Goal: Transaction & Acquisition: Book appointment/travel/reservation

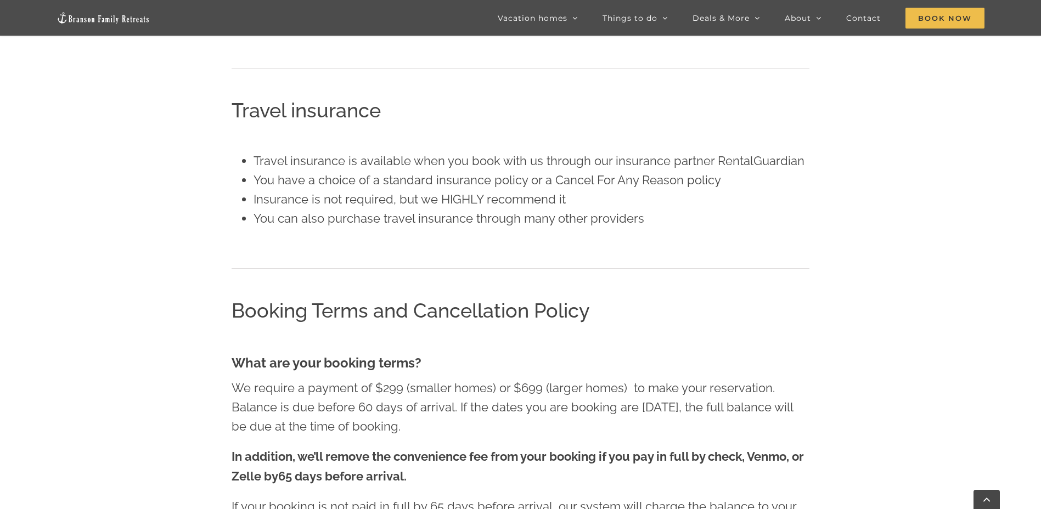
scroll to position [878, 0]
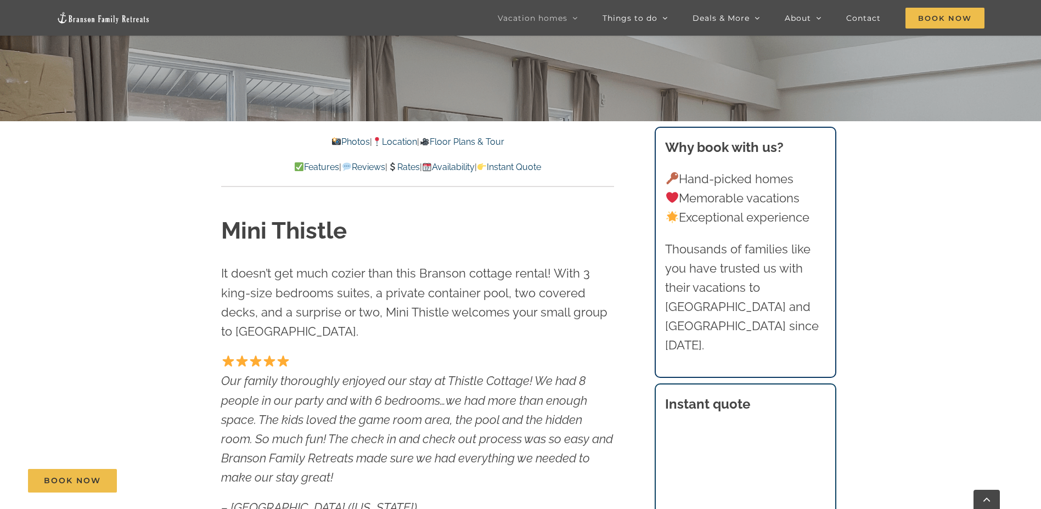
scroll to position [384, 0]
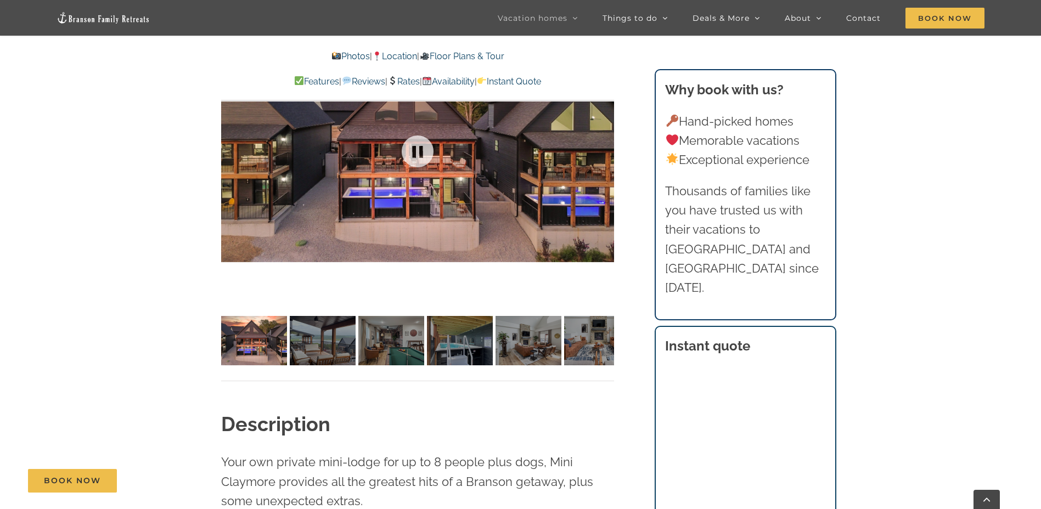
scroll to position [713, 0]
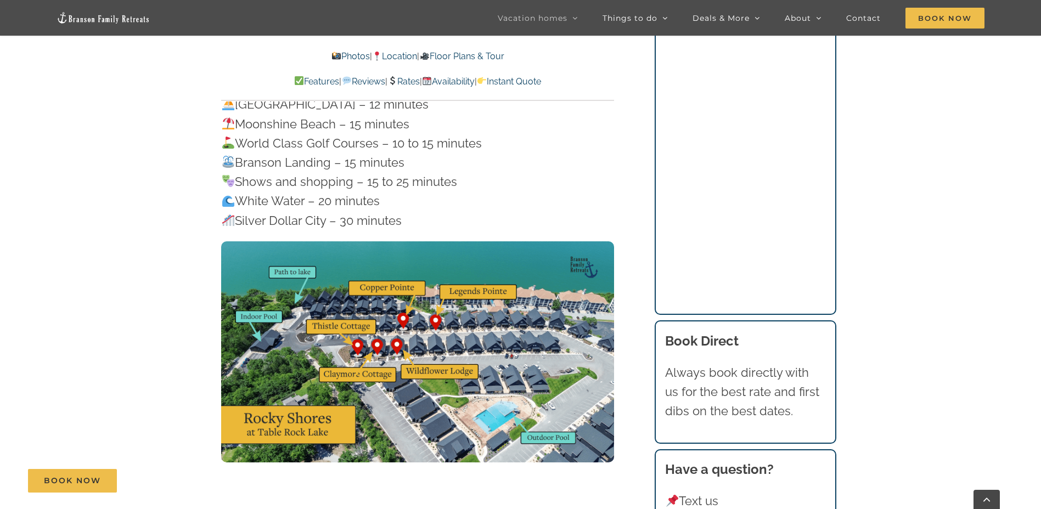
scroll to position [3621, 0]
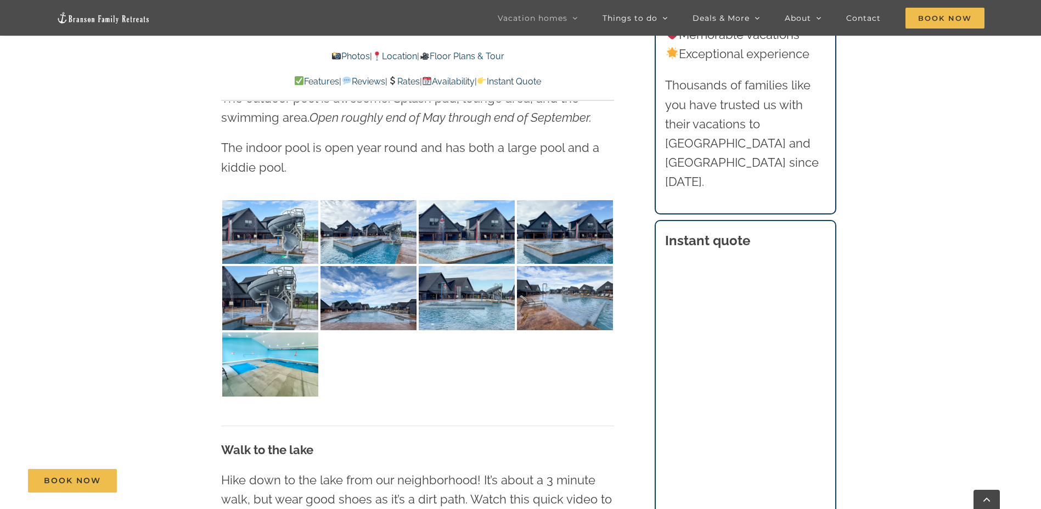
scroll to position [2743, 0]
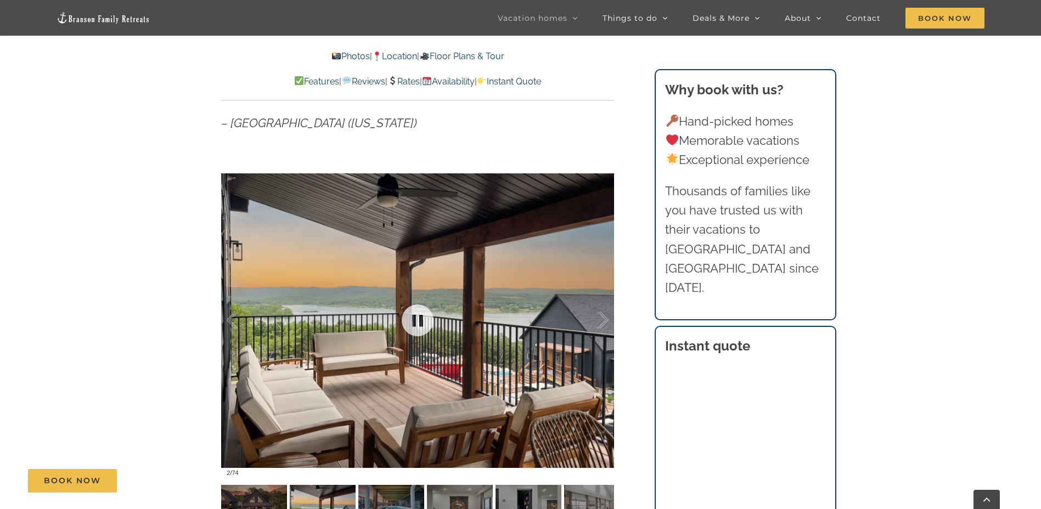
scroll to position [658, 0]
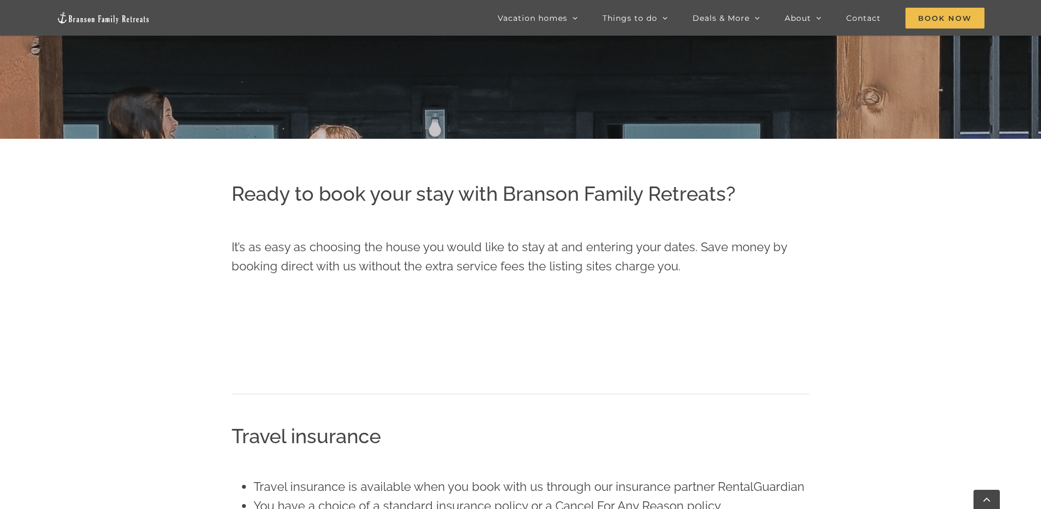
scroll to position [399, 0]
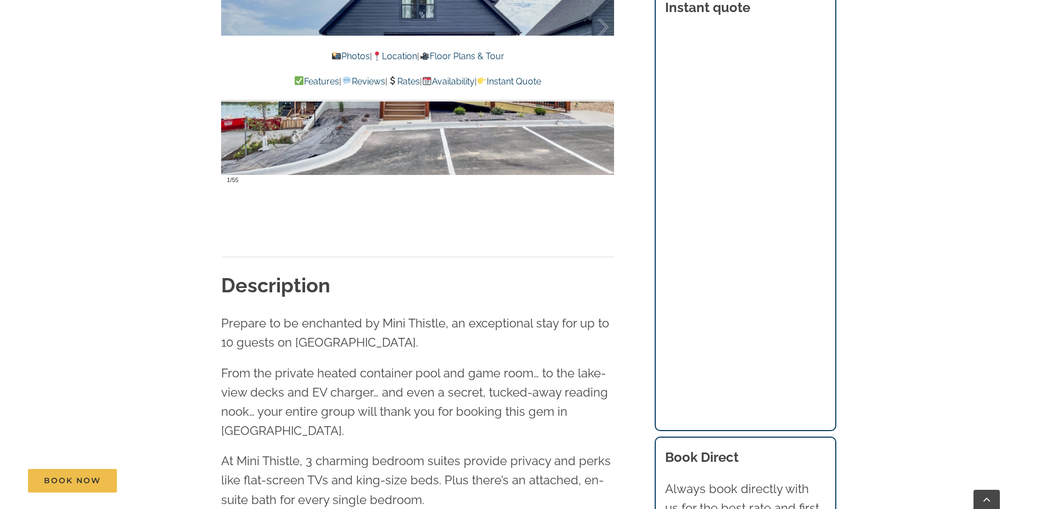
scroll to position [768, 0]
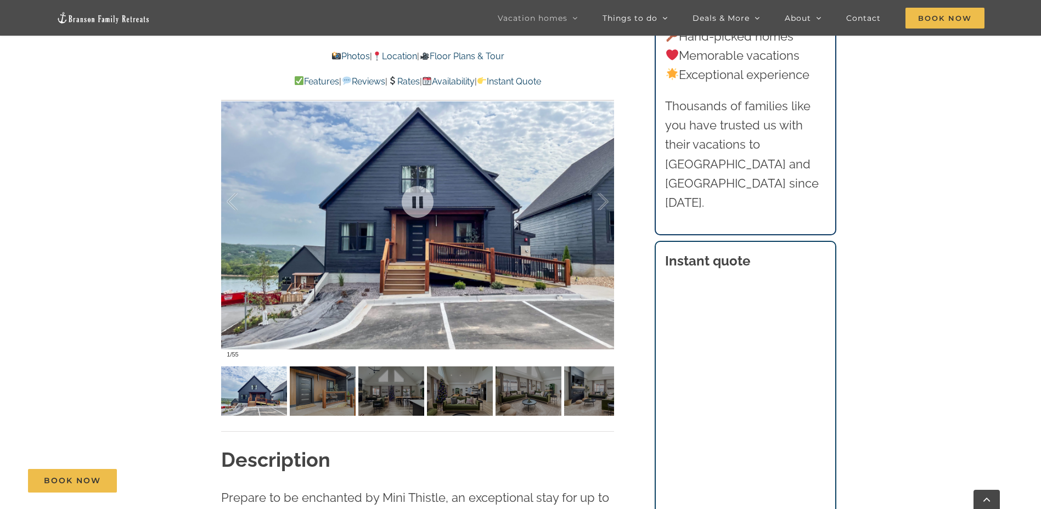
scroll to position [823, 0]
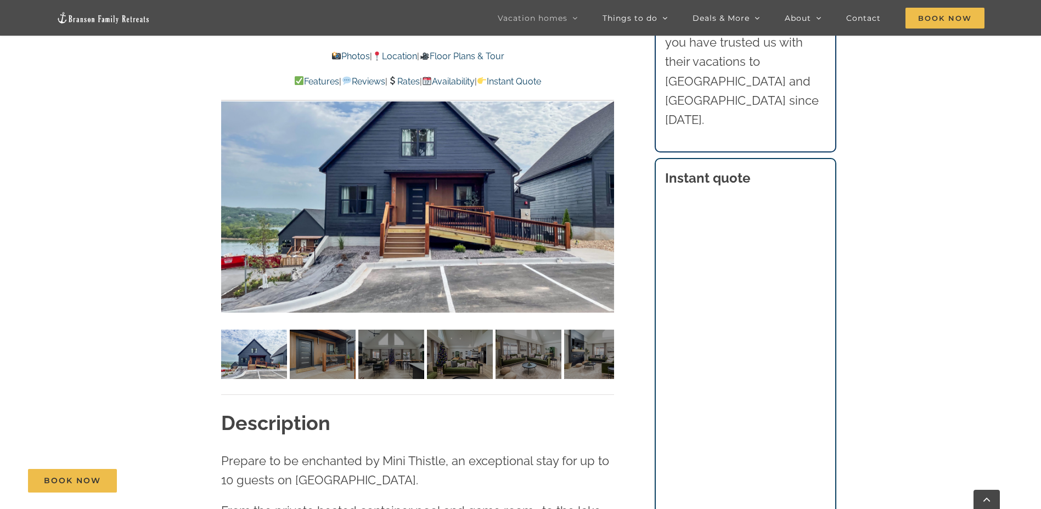
scroll to position [988, 0]
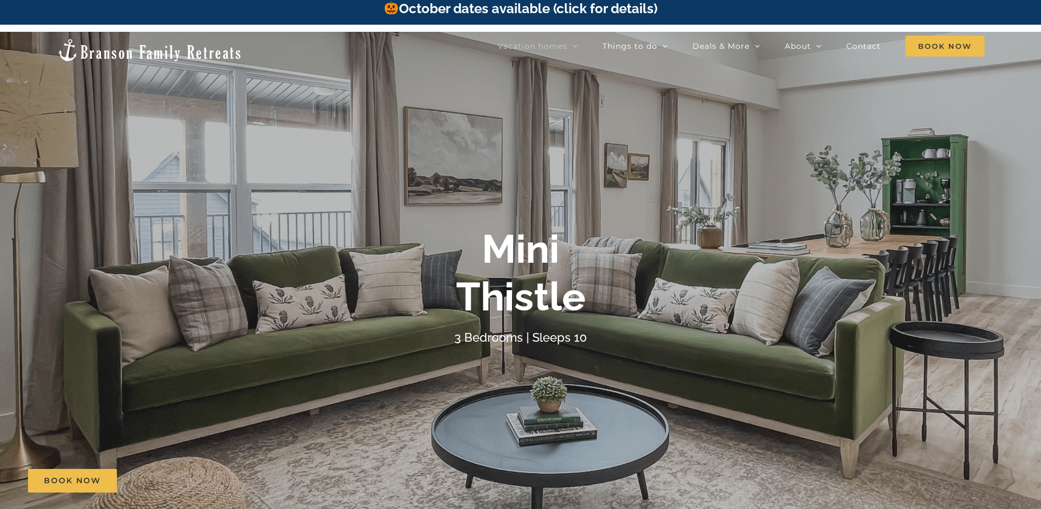
scroll to position [0, 0]
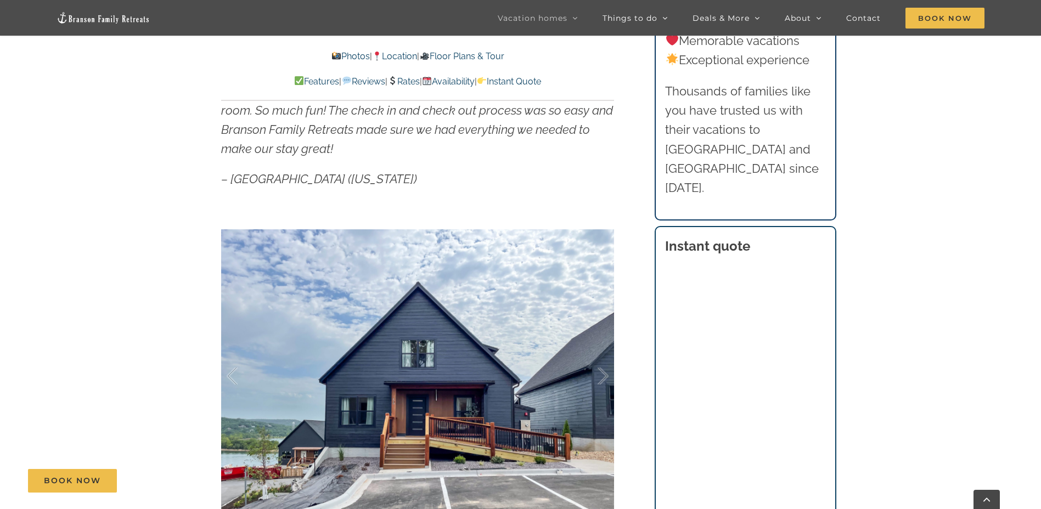
scroll to position [823, 0]
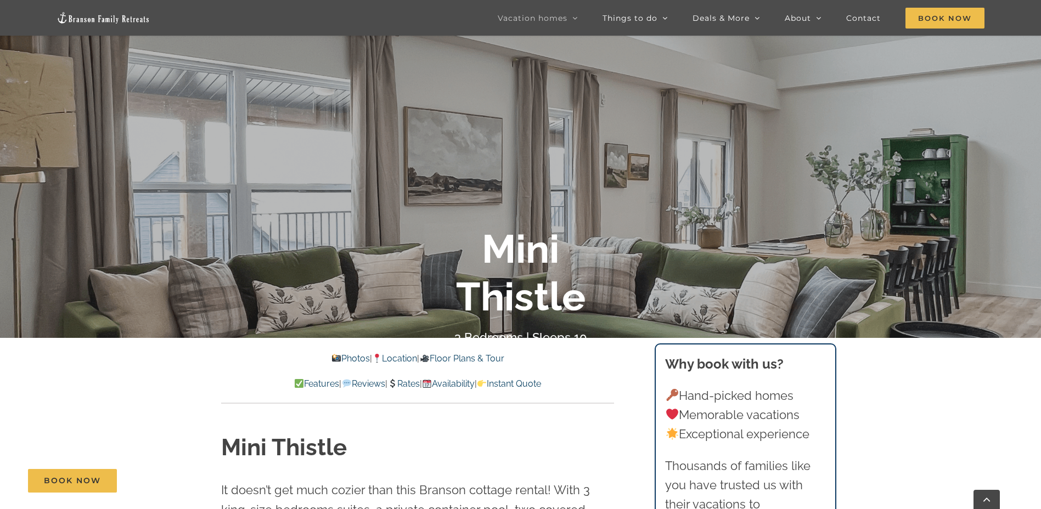
scroll to position [0, 0]
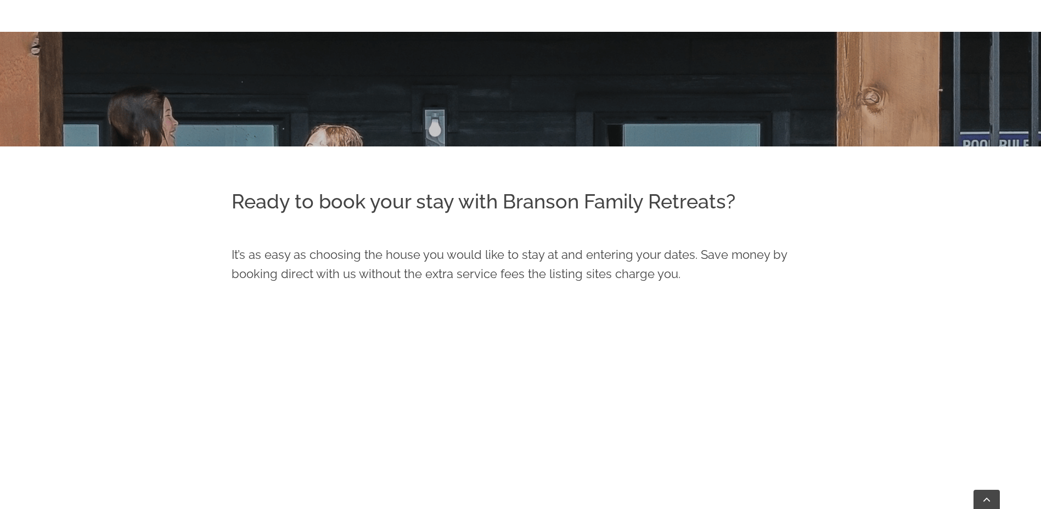
scroll to position [619, 0]
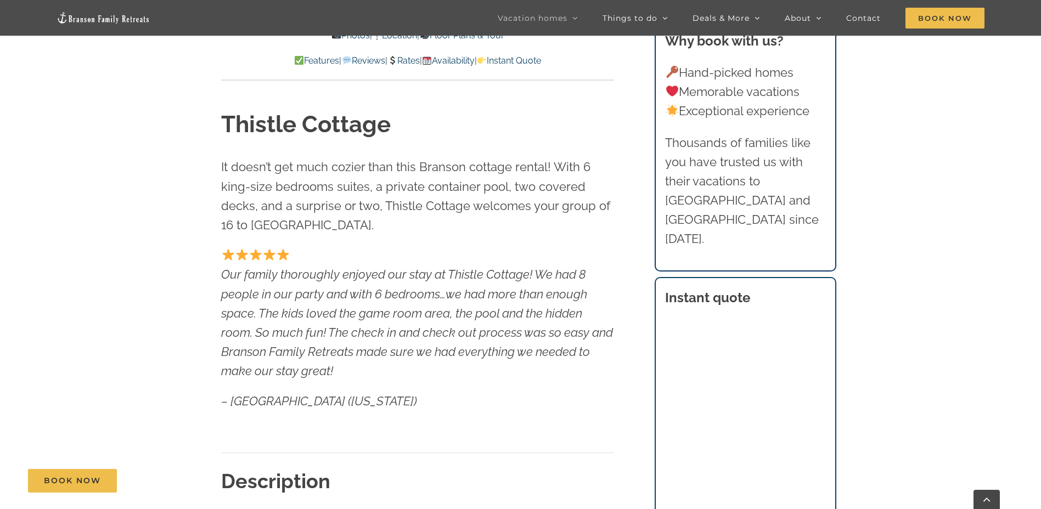
scroll to position [549, 0]
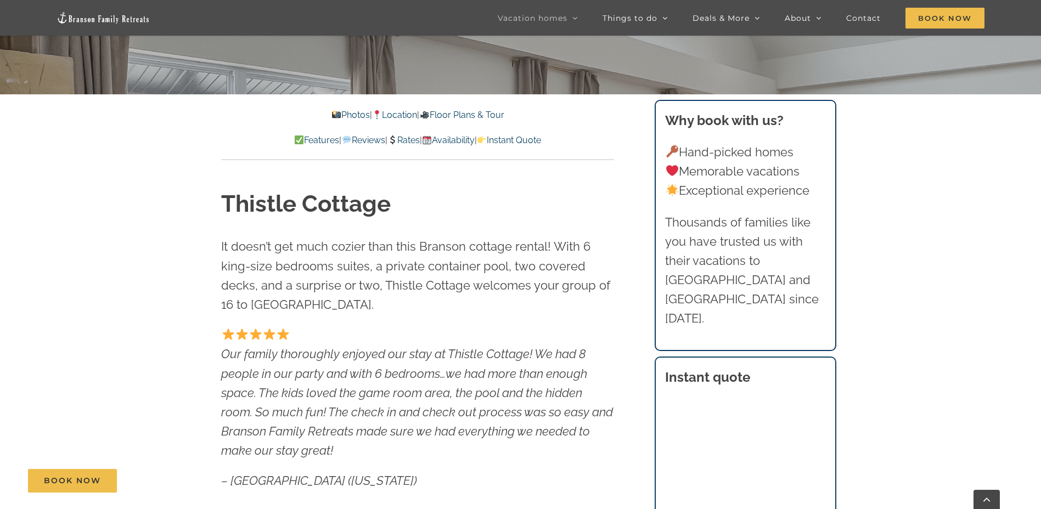
scroll to position [439, 0]
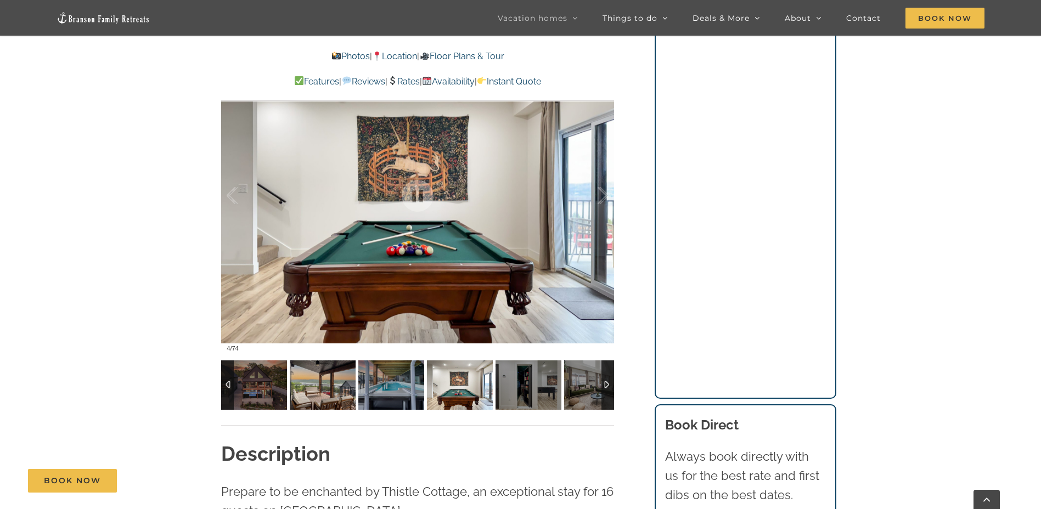
scroll to position [933, 0]
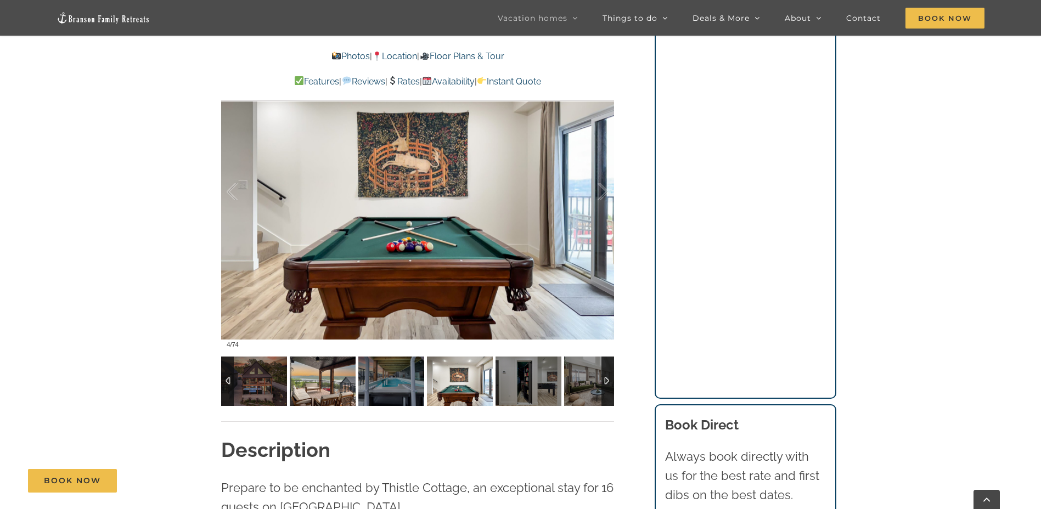
click at [336, 382] on img at bounding box center [323, 381] width 66 height 49
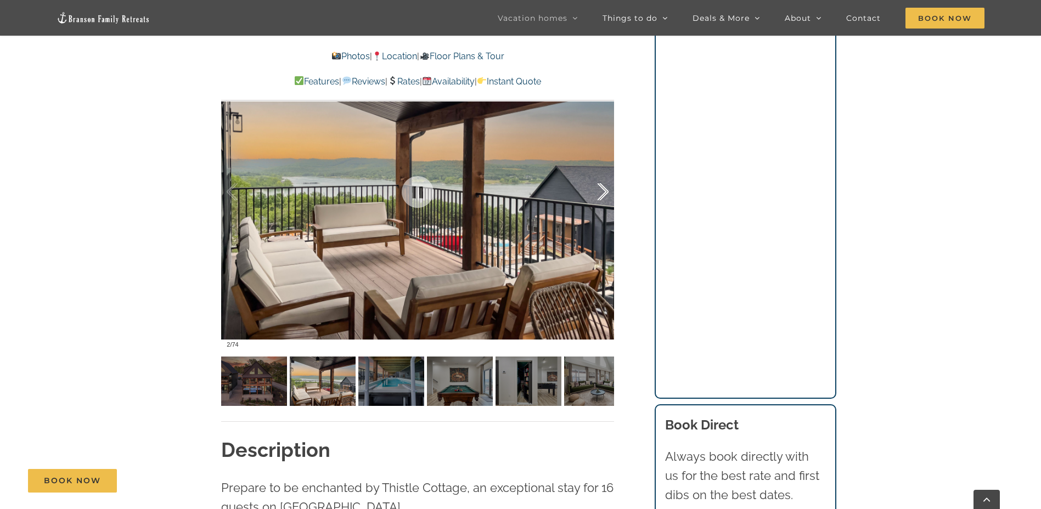
click at [604, 189] on div at bounding box center [591, 192] width 34 height 68
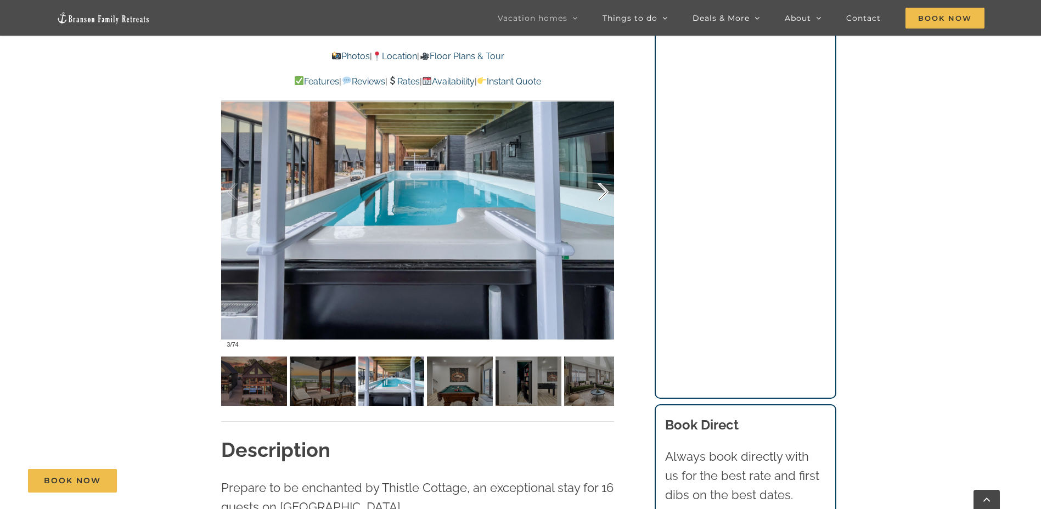
click at [604, 189] on div at bounding box center [591, 192] width 34 height 68
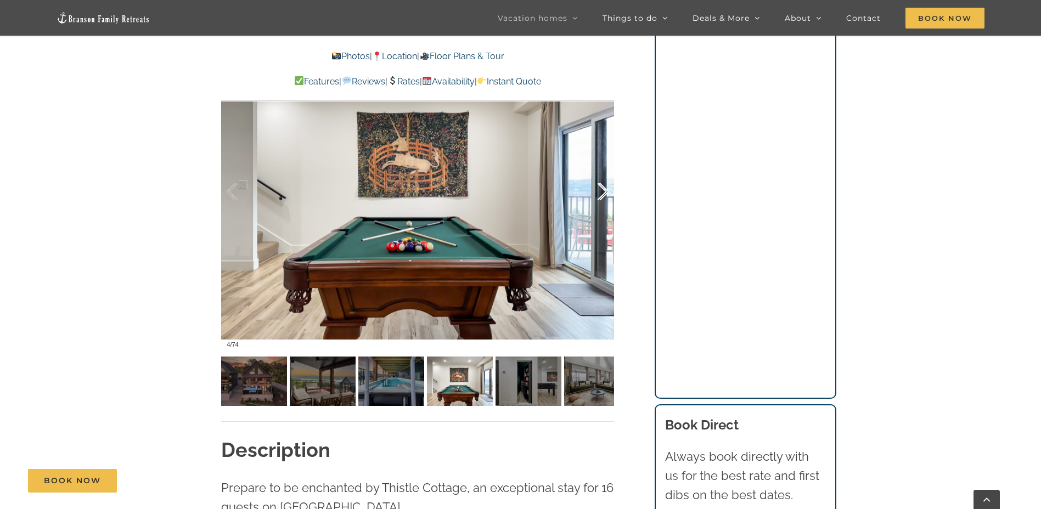
click at [604, 189] on div at bounding box center [591, 192] width 34 height 68
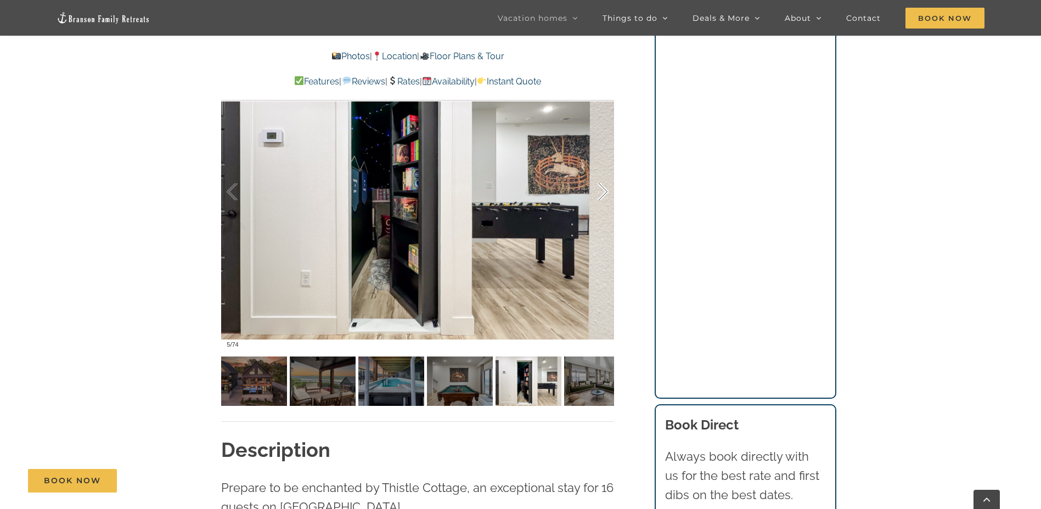
click at [604, 189] on div at bounding box center [591, 192] width 34 height 68
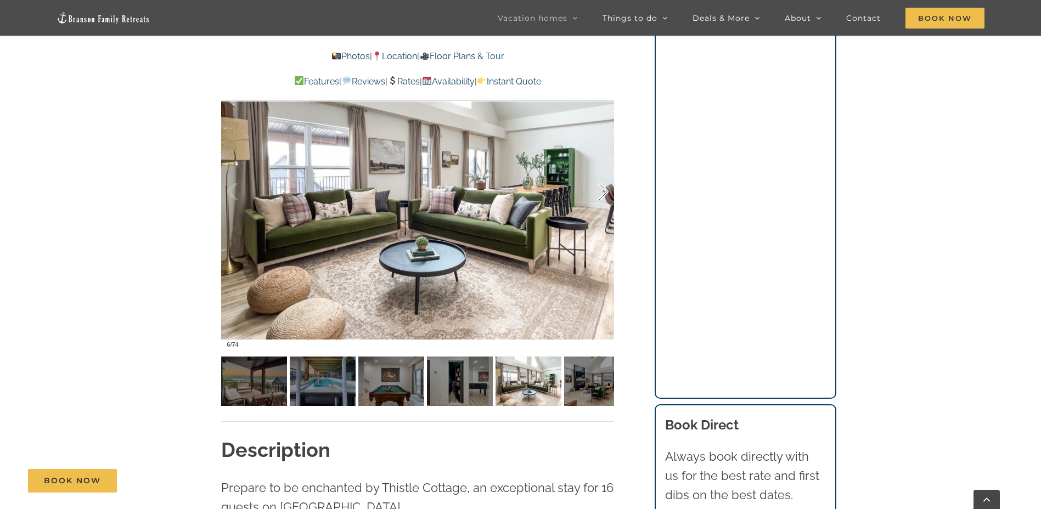
click at [604, 190] on div at bounding box center [591, 192] width 34 height 68
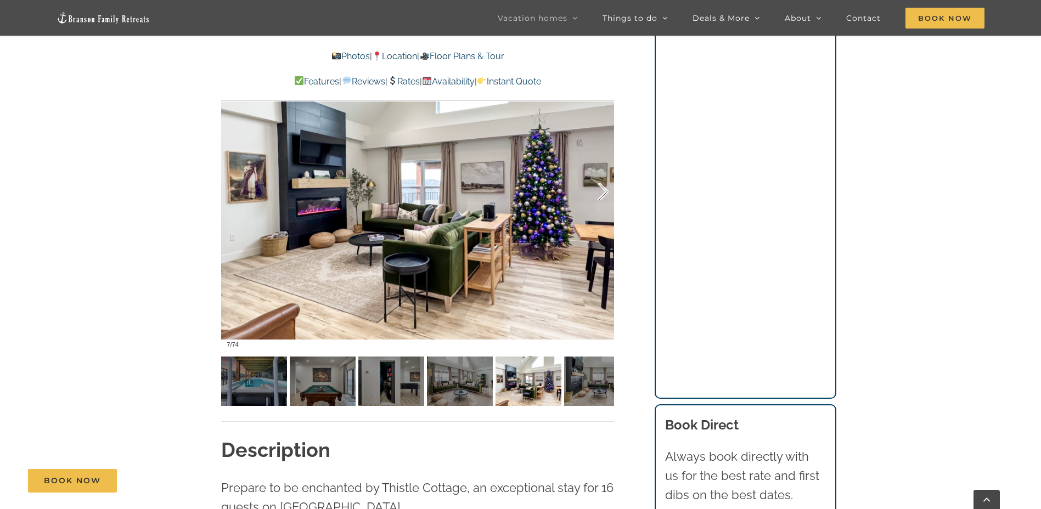
click at [604, 190] on div at bounding box center [591, 192] width 34 height 68
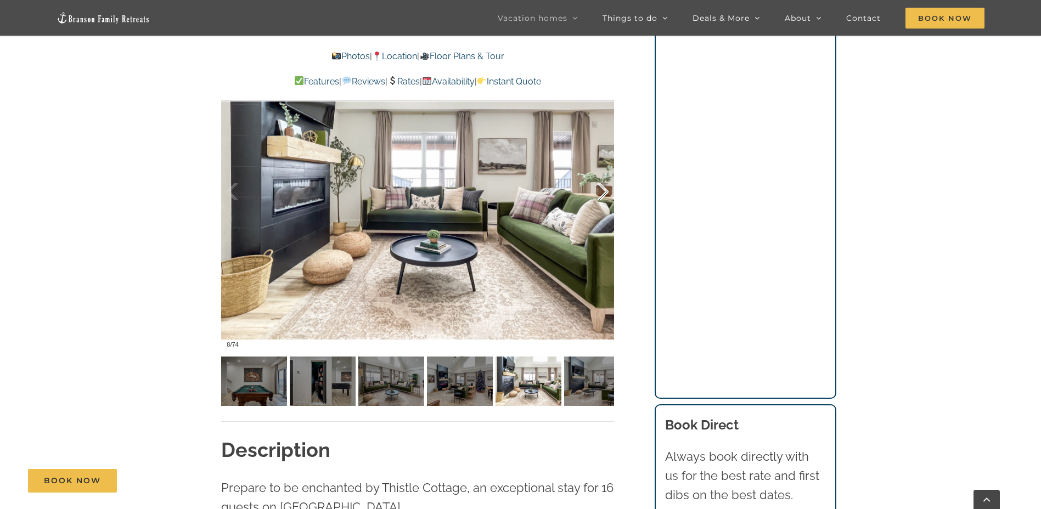
click at [605, 189] on div at bounding box center [591, 192] width 34 height 68
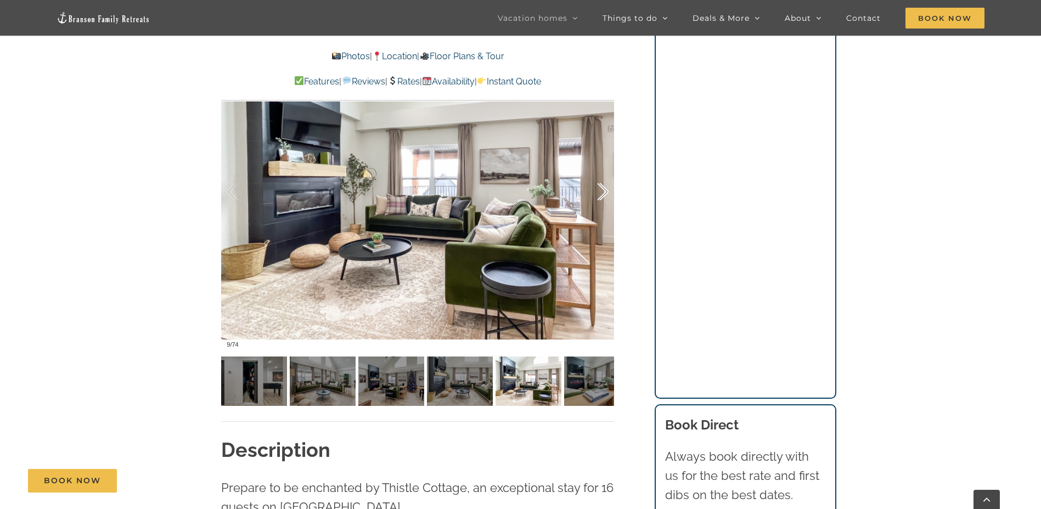
click at [605, 189] on div at bounding box center [591, 192] width 34 height 68
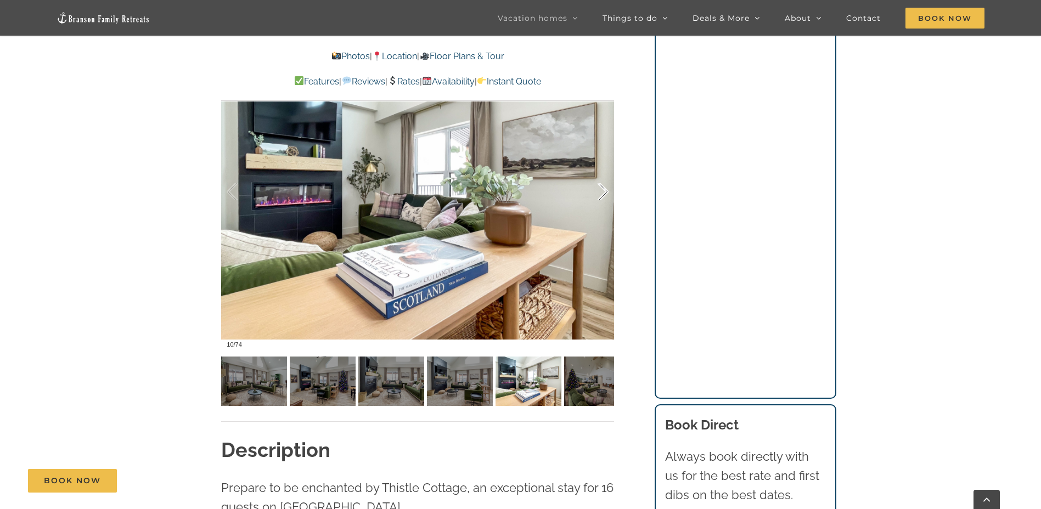
click at [605, 188] on div at bounding box center [591, 192] width 34 height 68
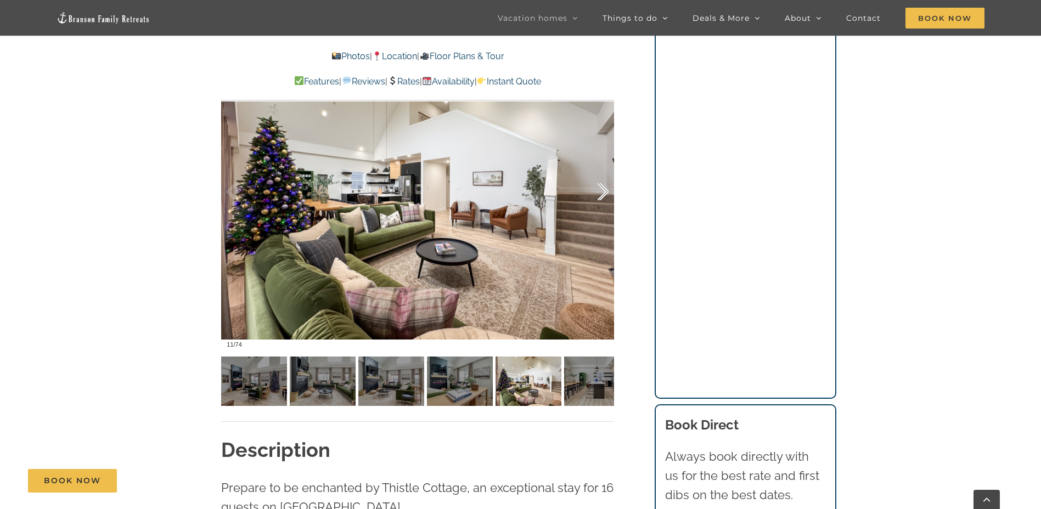
click at [605, 188] on div at bounding box center [591, 192] width 34 height 68
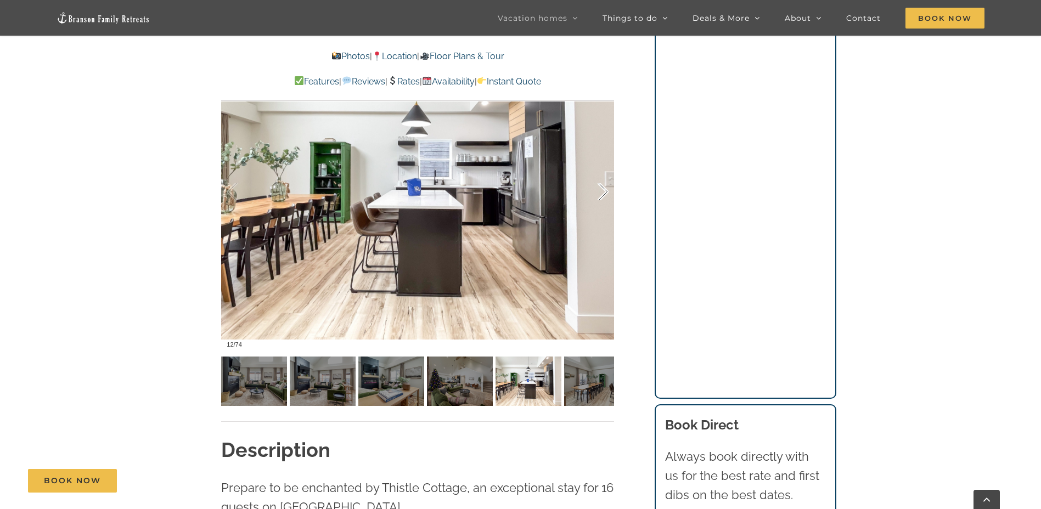
click at [605, 187] on div at bounding box center [591, 192] width 34 height 68
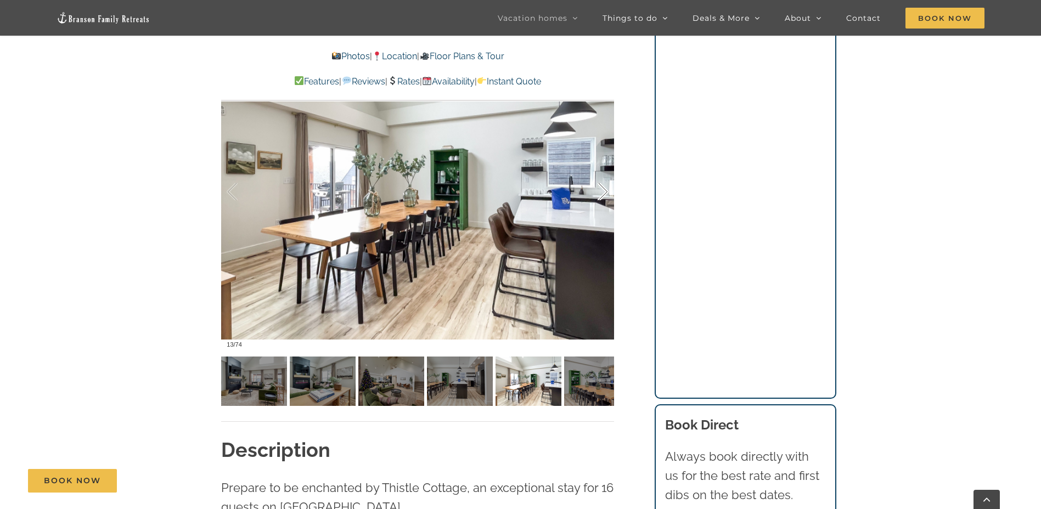
click at [605, 187] on div at bounding box center [591, 192] width 34 height 68
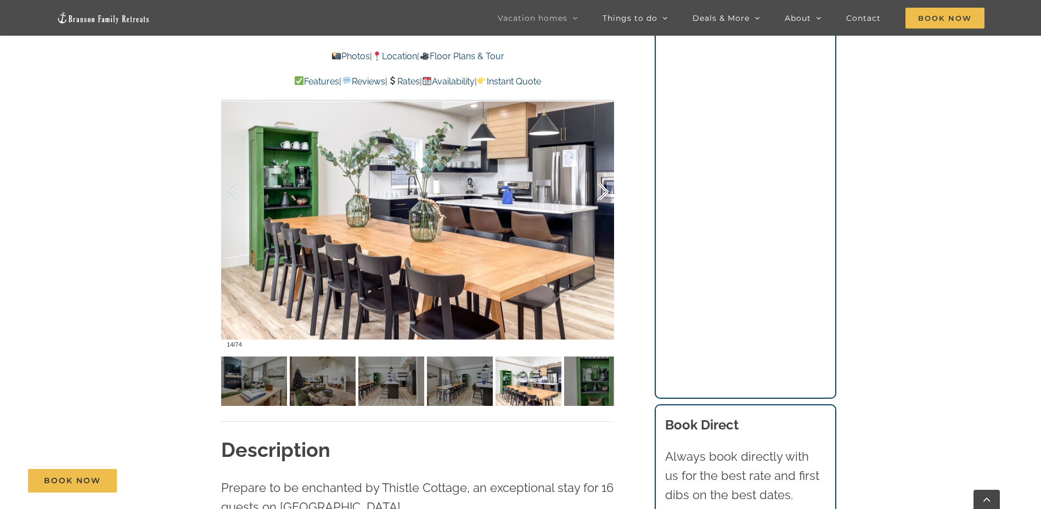
click at [605, 186] on div at bounding box center [591, 192] width 34 height 68
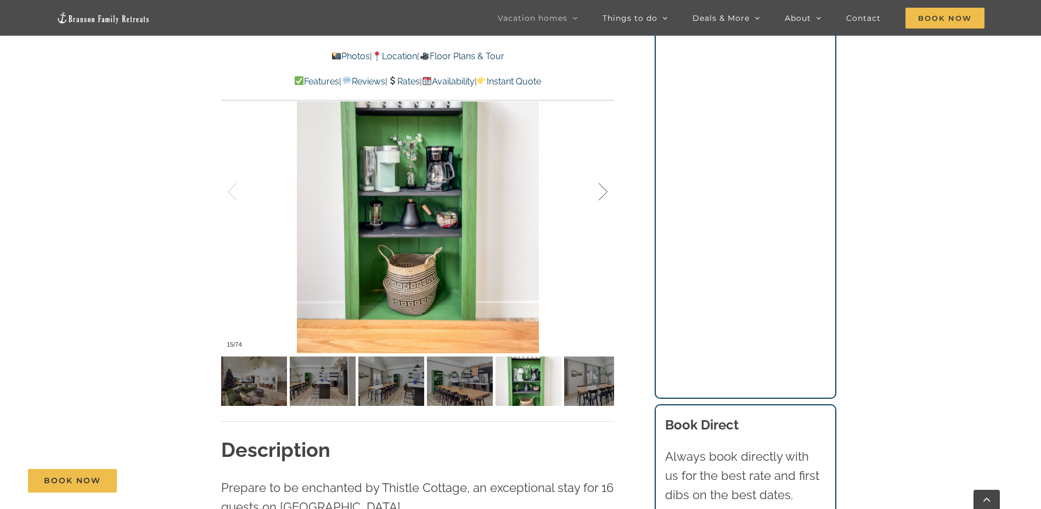
click at [605, 186] on div at bounding box center [591, 192] width 34 height 68
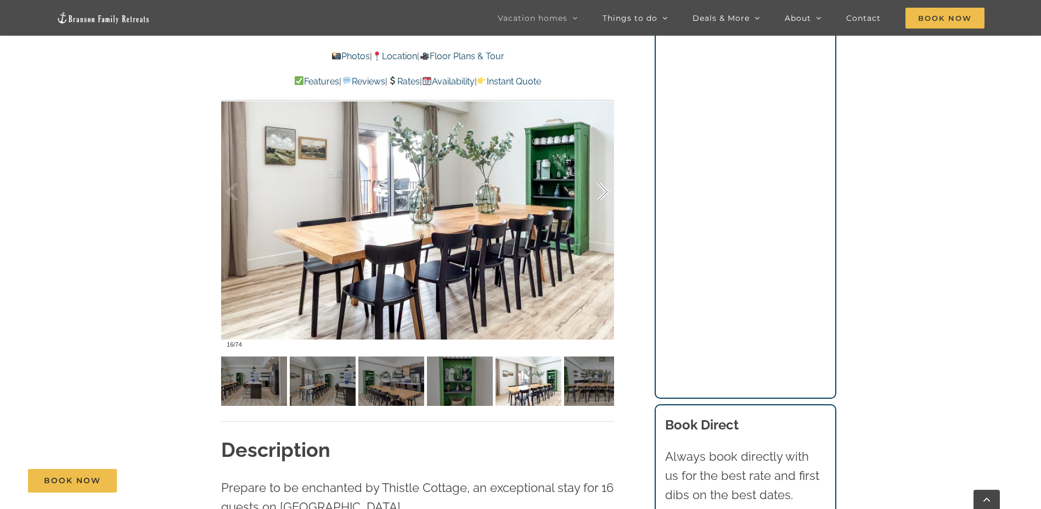
click at [606, 186] on div at bounding box center [591, 192] width 34 height 68
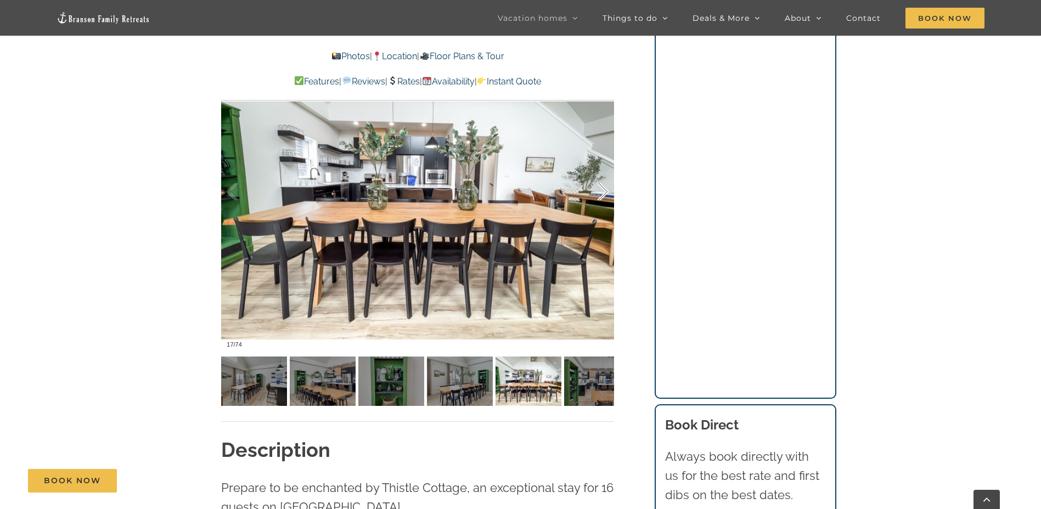
click at [606, 185] on div at bounding box center [591, 192] width 34 height 68
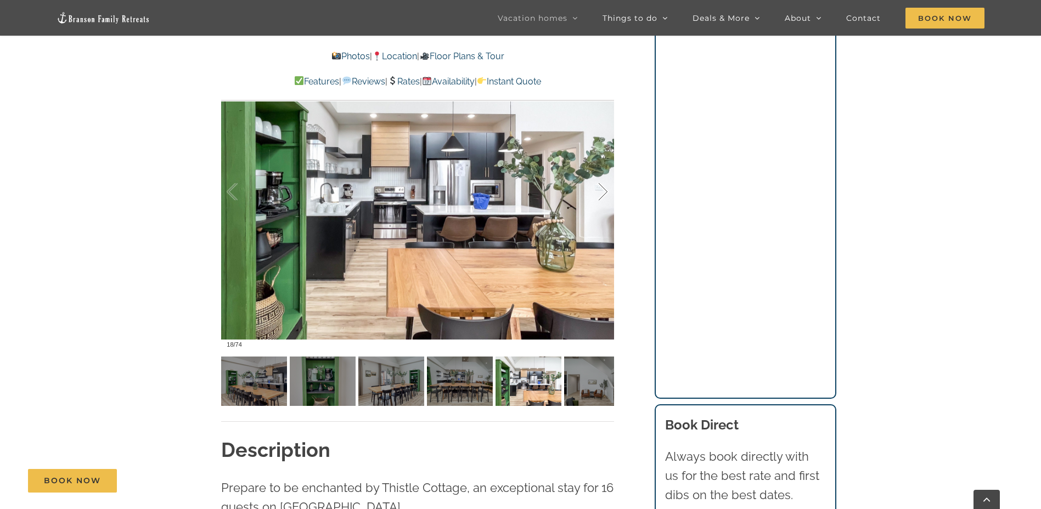
click at [607, 183] on div at bounding box center [591, 192] width 34 height 68
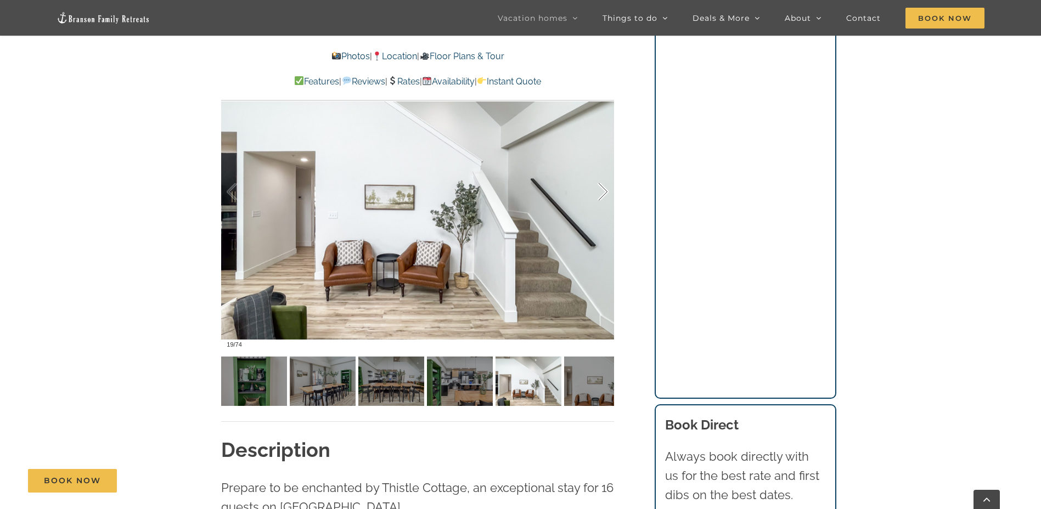
click at [607, 193] on div at bounding box center [591, 192] width 34 height 68
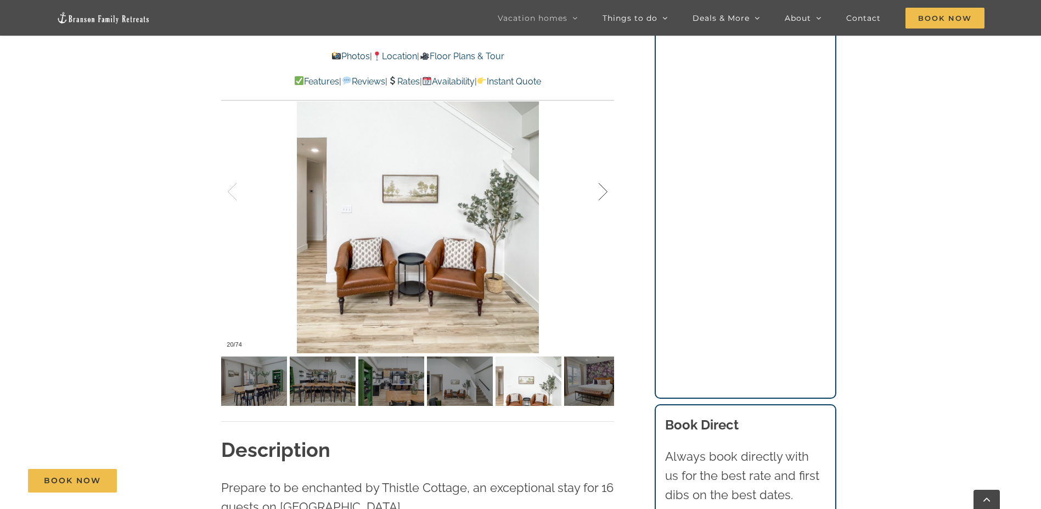
click at [607, 193] on div at bounding box center [591, 192] width 34 height 68
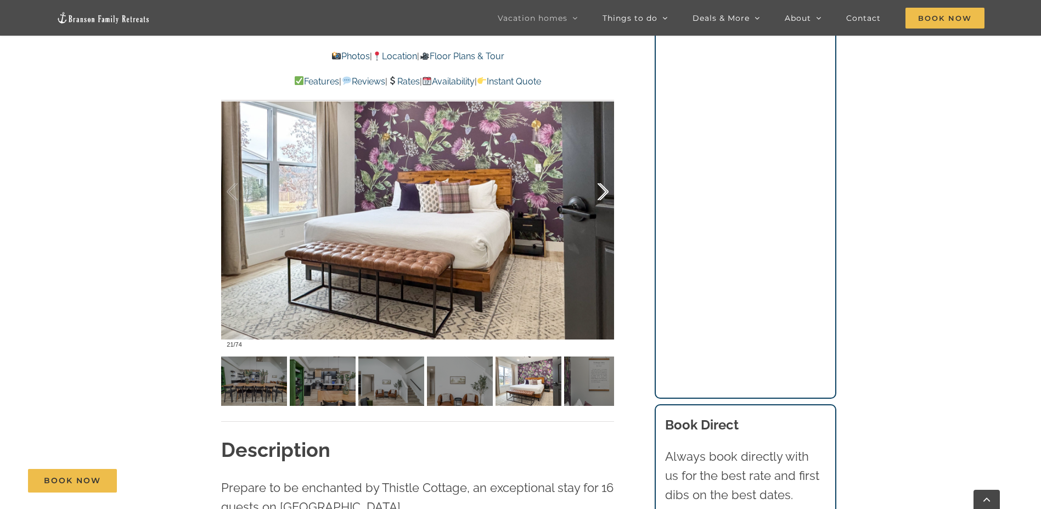
click at [607, 194] on div at bounding box center [591, 192] width 34 height 68
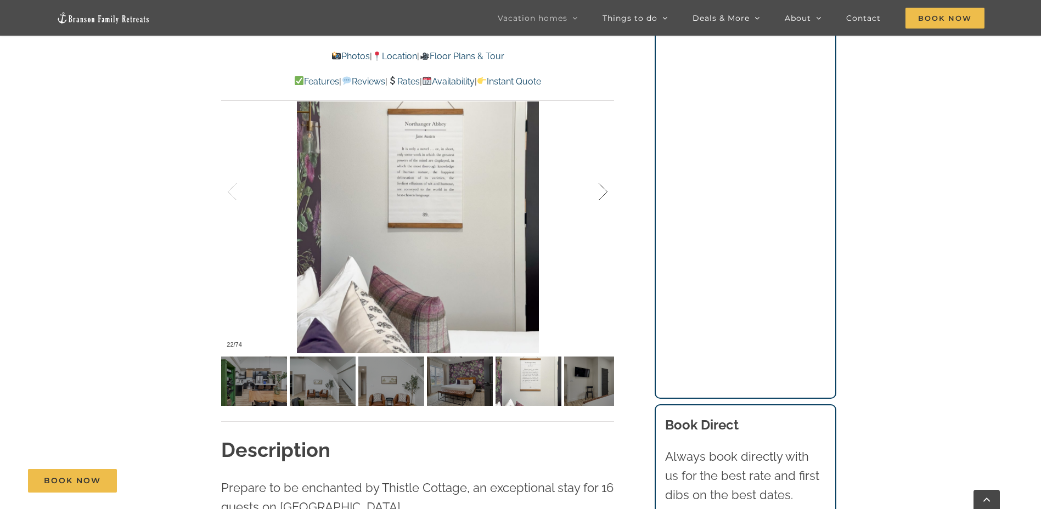
click at [607, 194] on div at bounding box center [591, 192] width 34 height 68
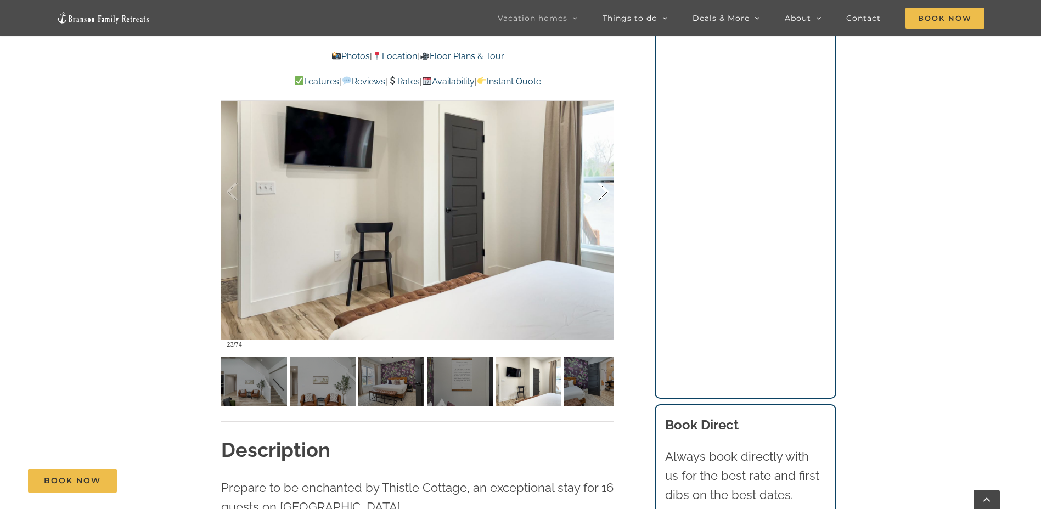
click at [607, 194] on div at bounding box center [591, 192] width 34 height 68
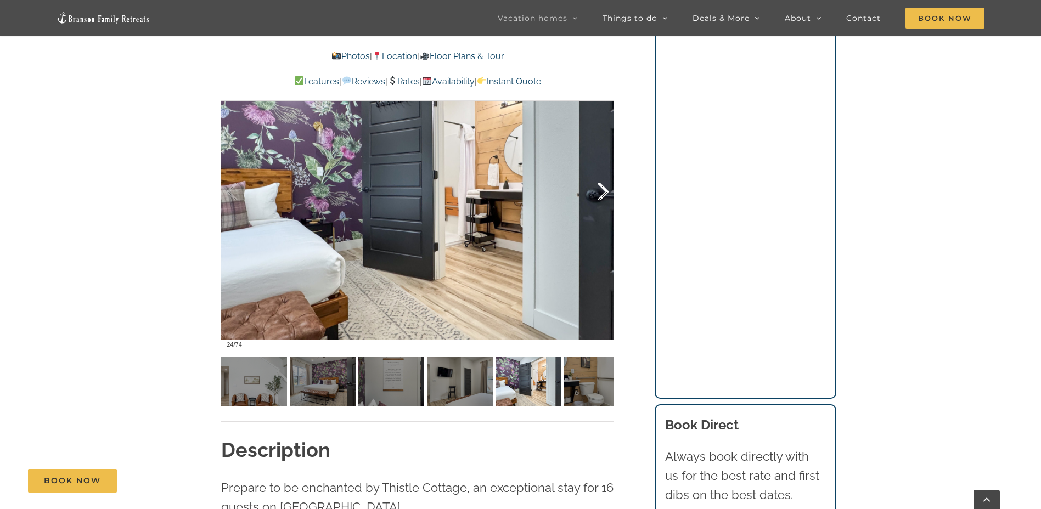
click at [607, 194] on div at bounding box center [591, 192] width 34 height 68
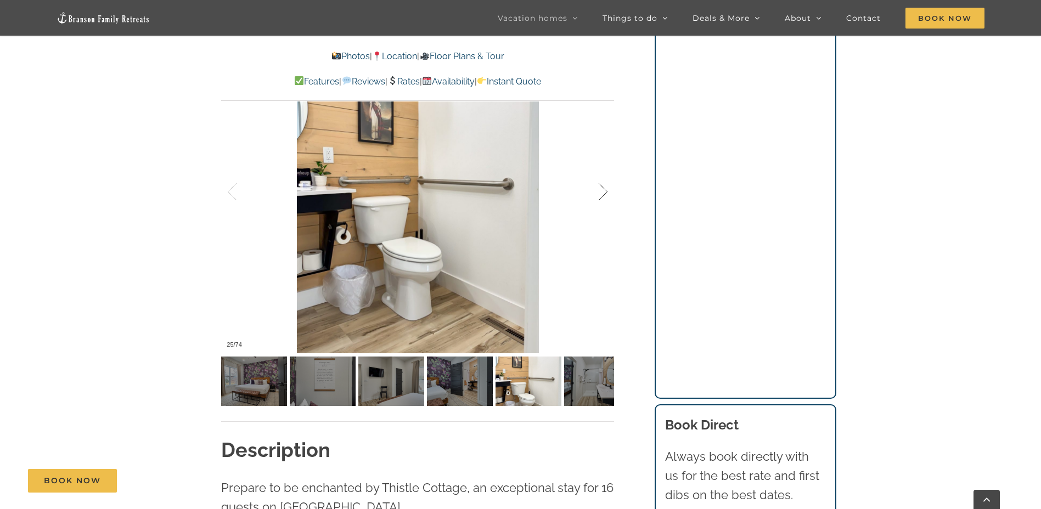
click at [607, 194] on div at bounding box center [591, 192] width 34 height 68
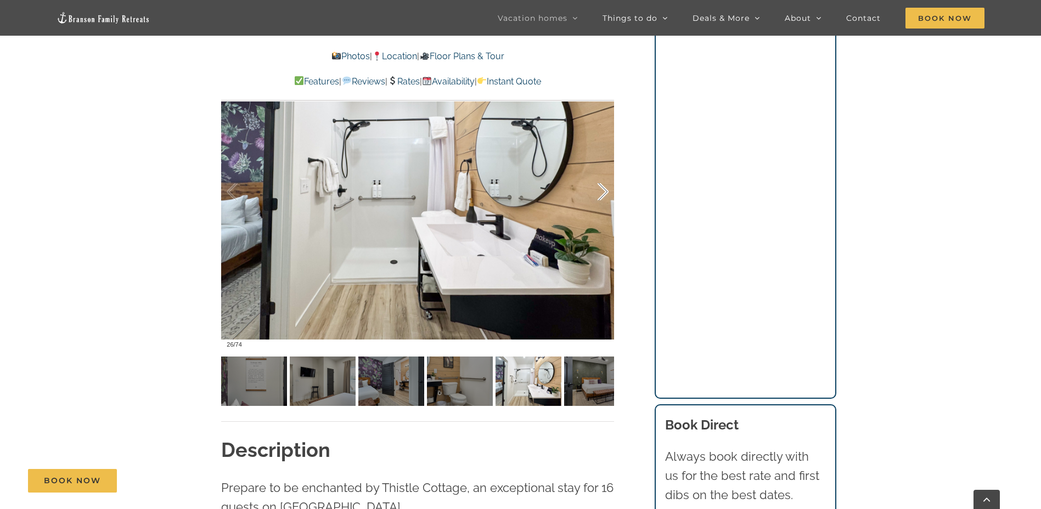
click at [607, 194] on div at bounding box center [591, 192] width 34 height 68
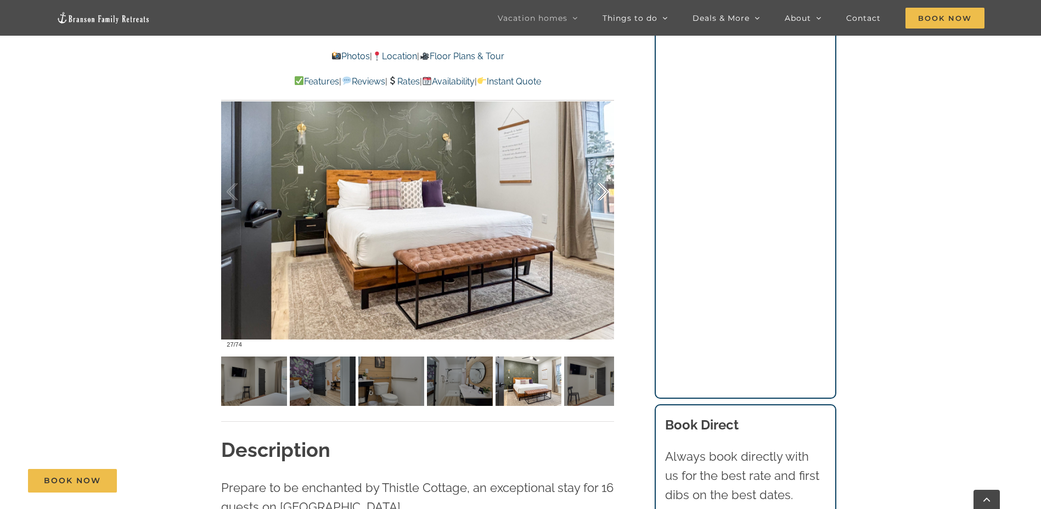
click at [607, 194] on div at bounding box center [591, 192] width 34 height 68
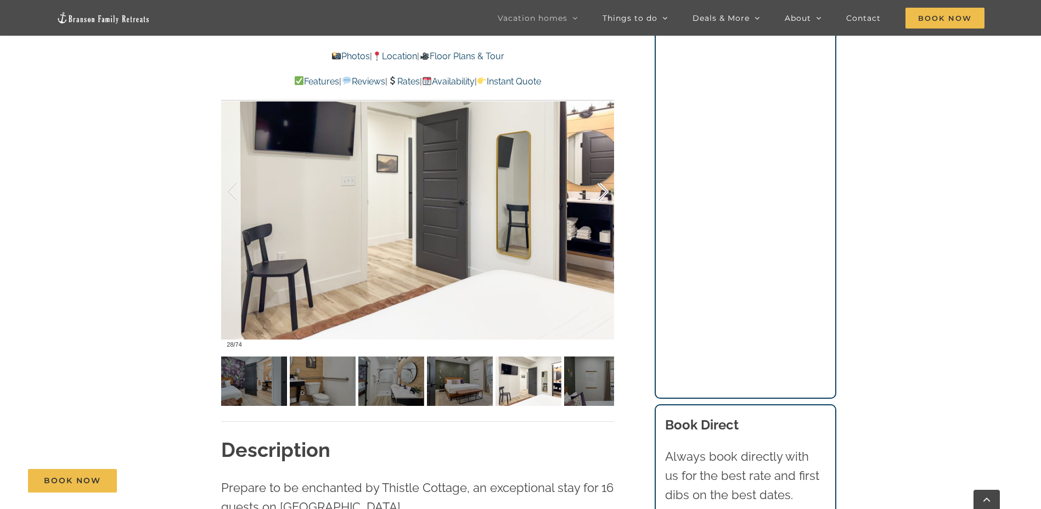
click at [607, 194] on div at bounding box center [591, 192] width 34 height 68
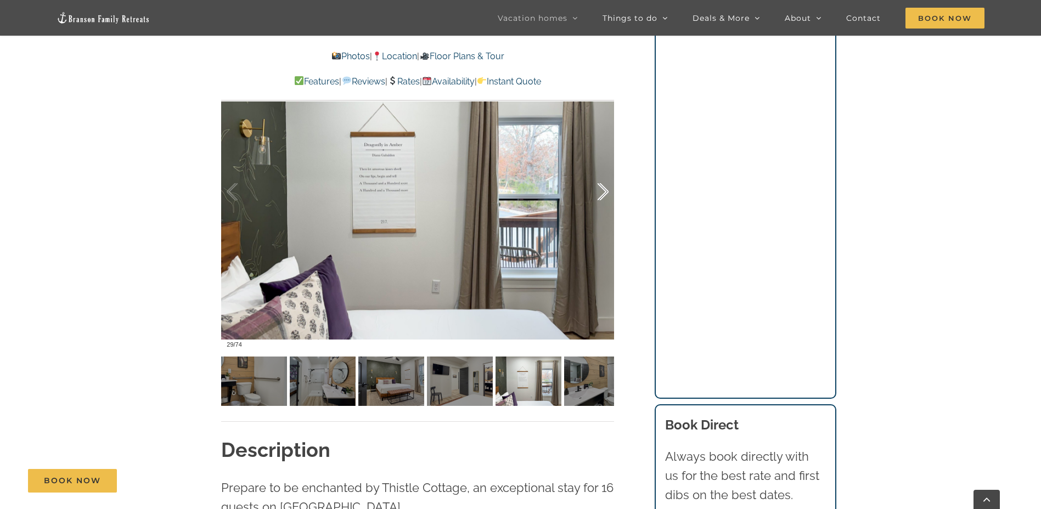
click at [607, 194] on div at bounding box center [591, 192] width 34 height 68
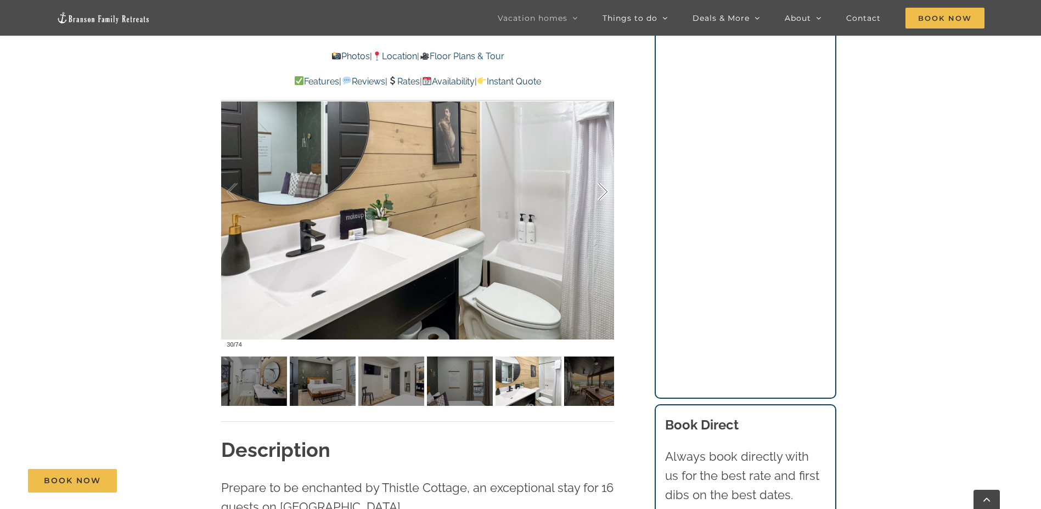
click at [607, 194] on div at bounding box center [591, 192] width 34 height 68
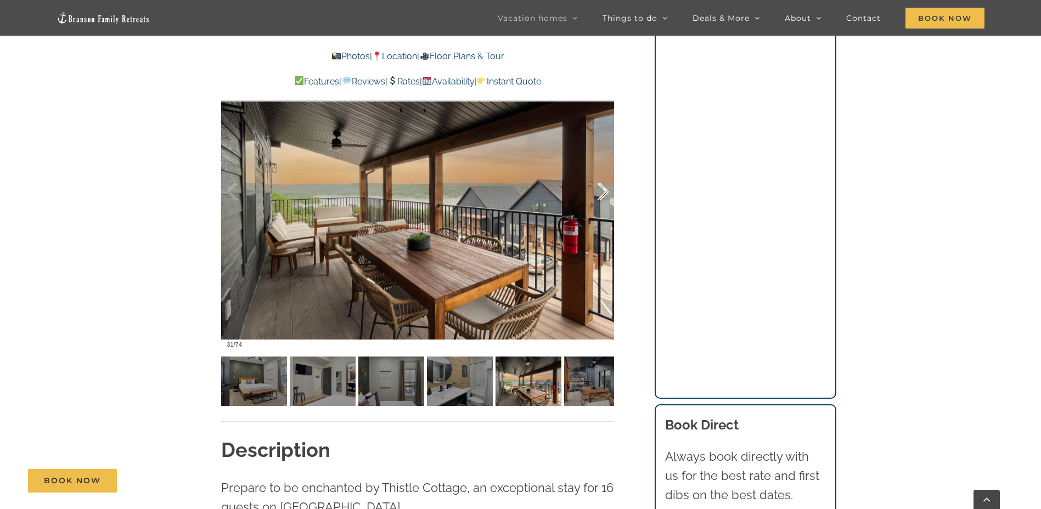
click at [607, 194] on div at bounding box center [591, 192] width 34 height 68
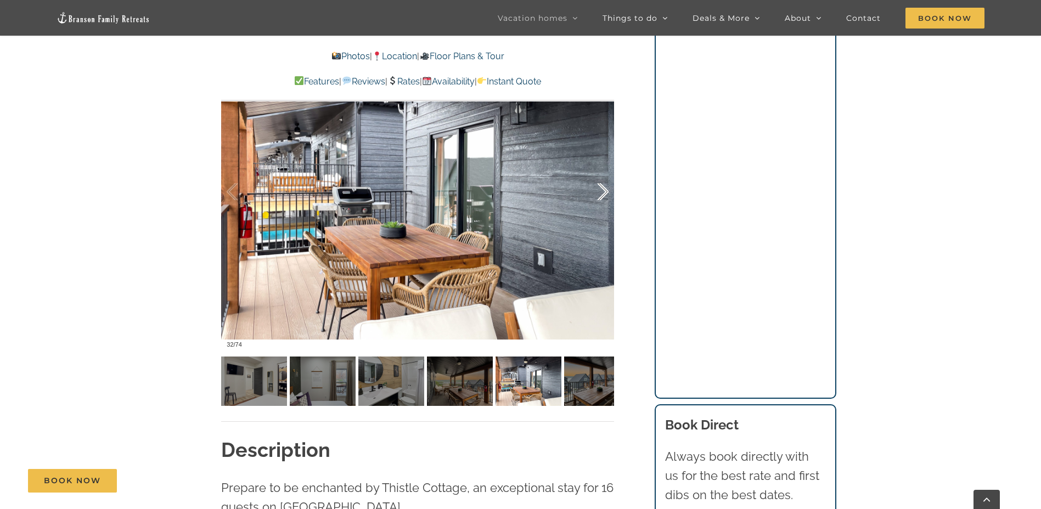
click at [607, 194] on div at bounding box center [591, 192] width 34 height 68
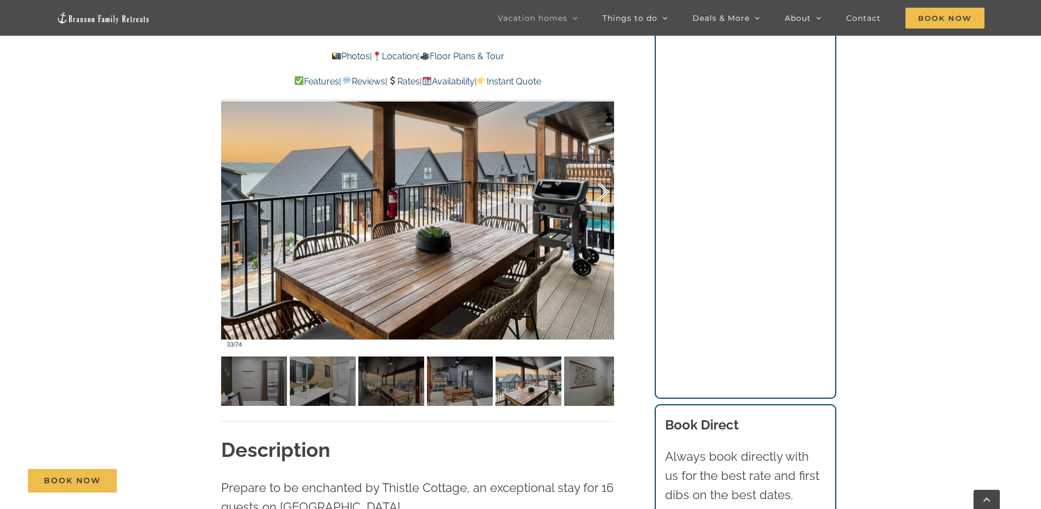
click at [607, 194] on div at bounding box center [591, 192] width 34 height 68
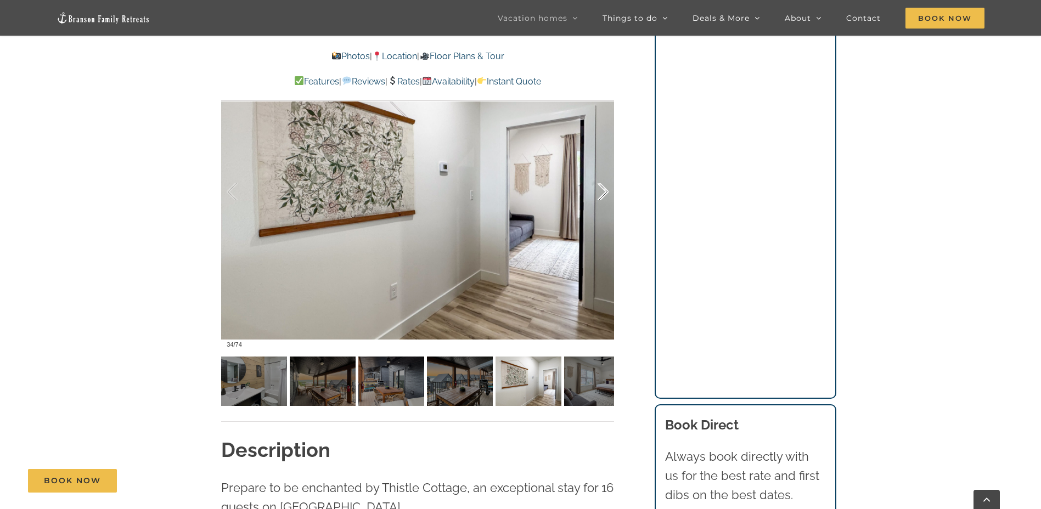
click at [607, 194] on div at bounding box center [591, 192] width 34 height 68
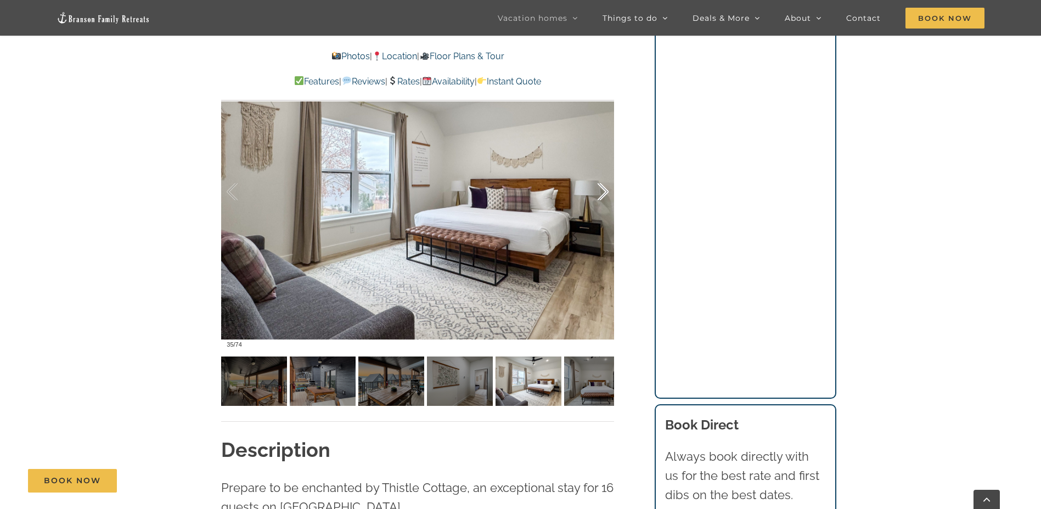
click at [607, 194] on div at bounding box center [591, 192] width 34 height 68
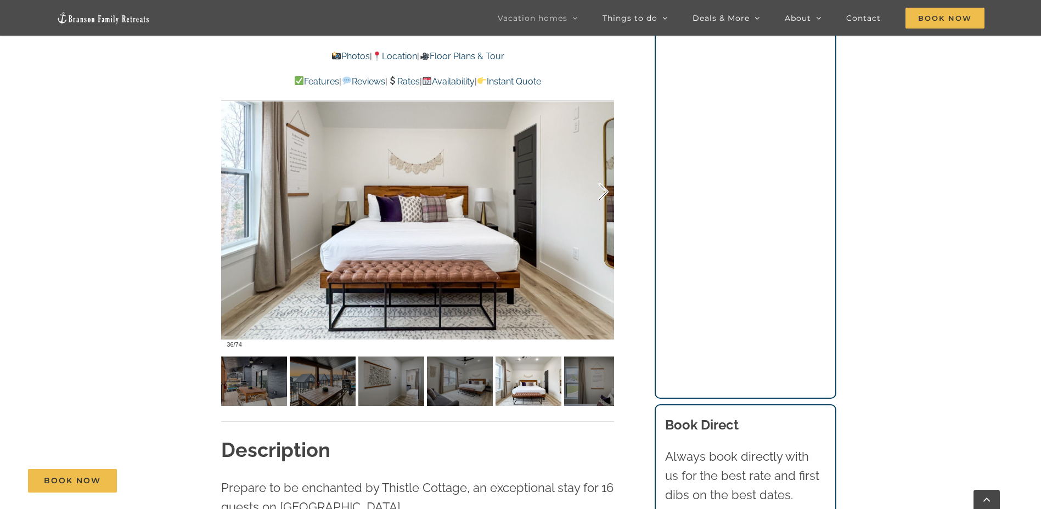
click at [607, 194] on div at bounding box center [591, 192] width 34 height 68
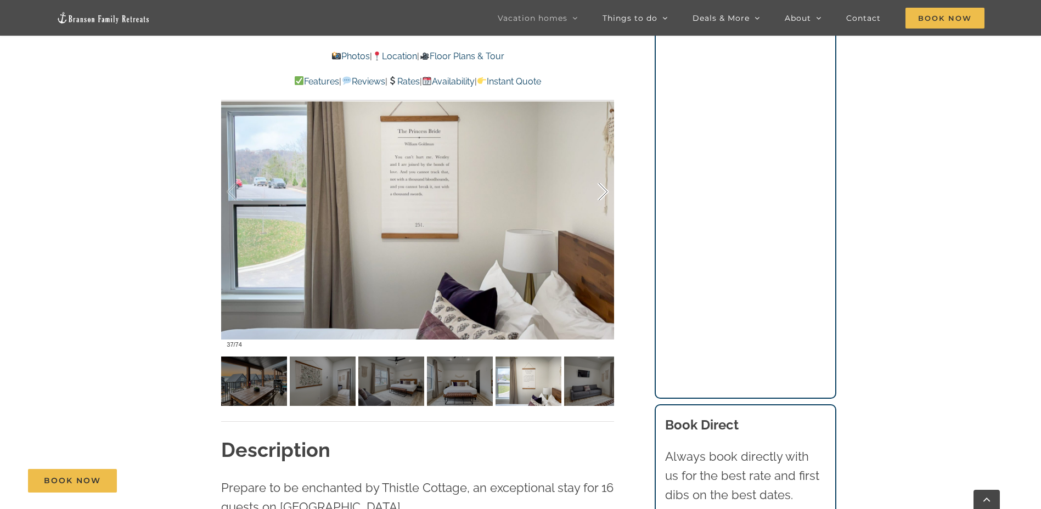
click at [607, 194] on div at bounding box center [591, 192] width 34 height 68
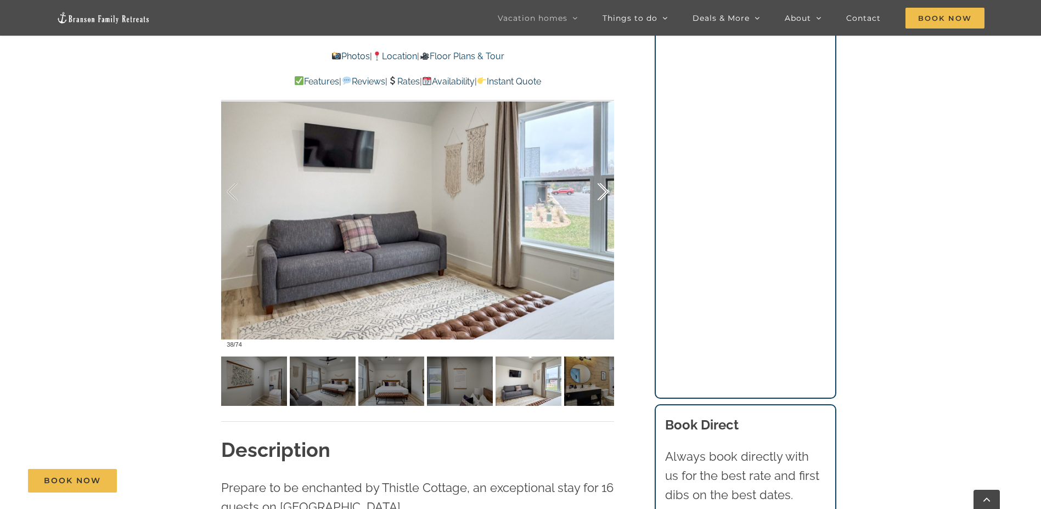
click at [607, 194] on div at bounding box center [591, 192] width 34 height 68
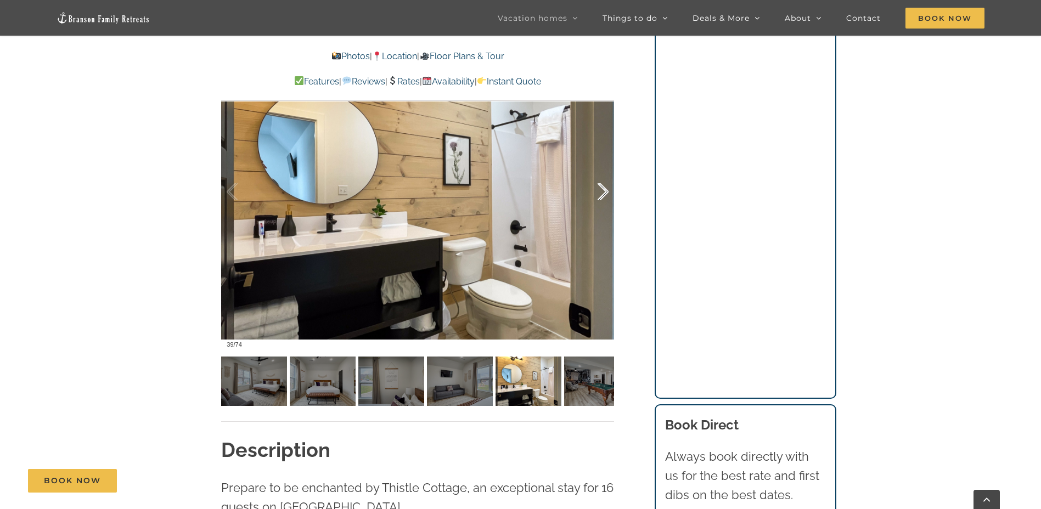
click at [607, 194] on div at bounding box center [591, 192] width 34 height 68
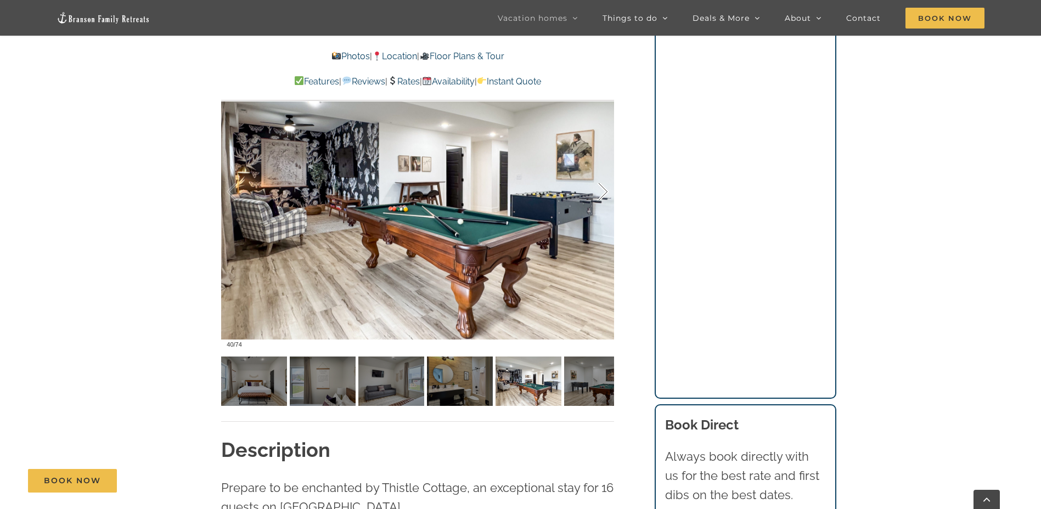
click at [607, 194] on div at bounding box center [591, 192] width 34 height 68
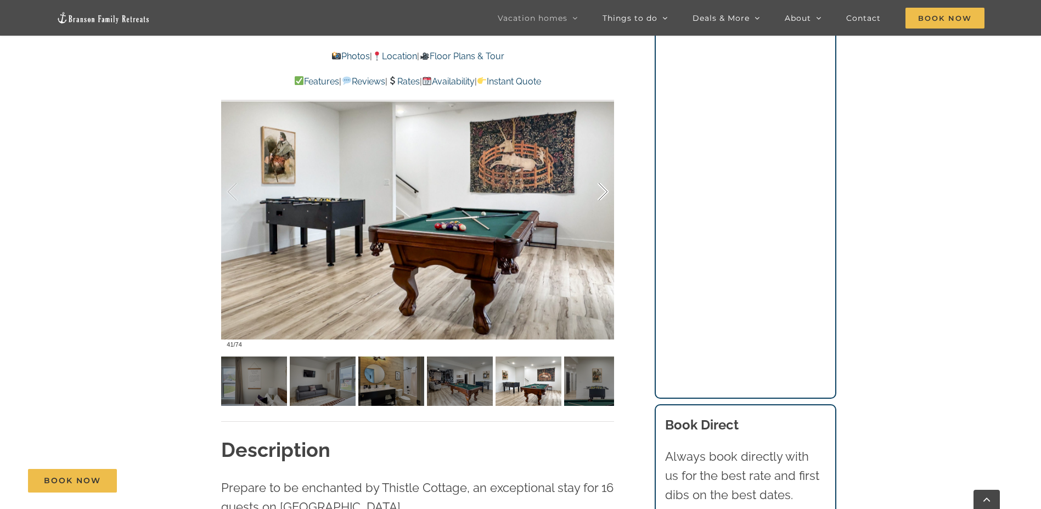
click at [607, 194] on div at bounding box center [591, 192] width 34 height 68
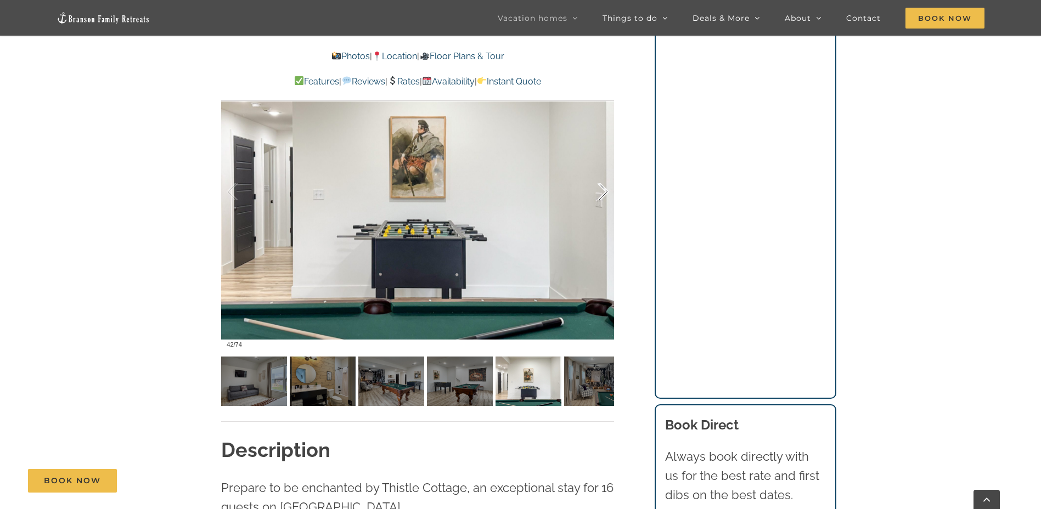
click at [607, 194] on div at bounding box center [591, 192] width 34 height 68
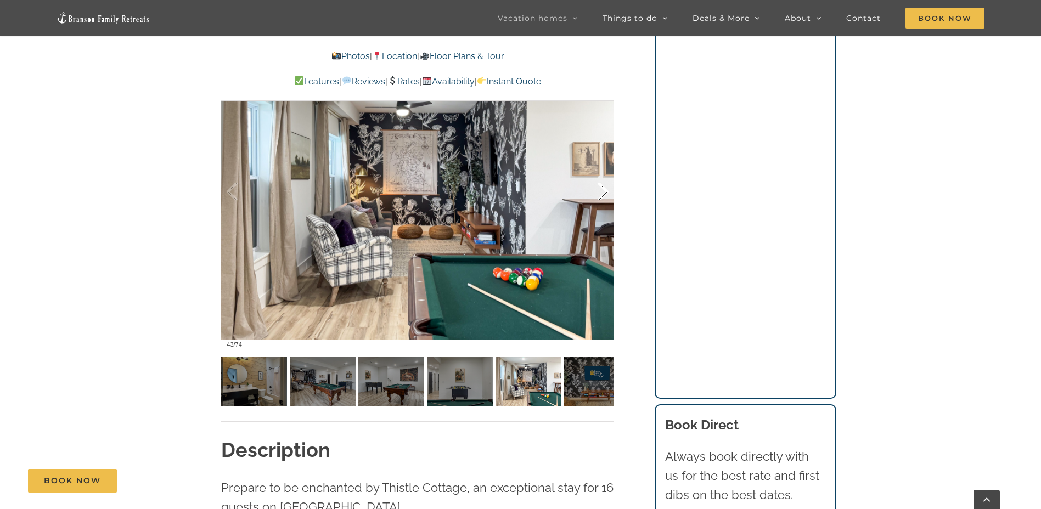
click at [607, 194] on div at bounding box center [591, 192] width 34 height 68
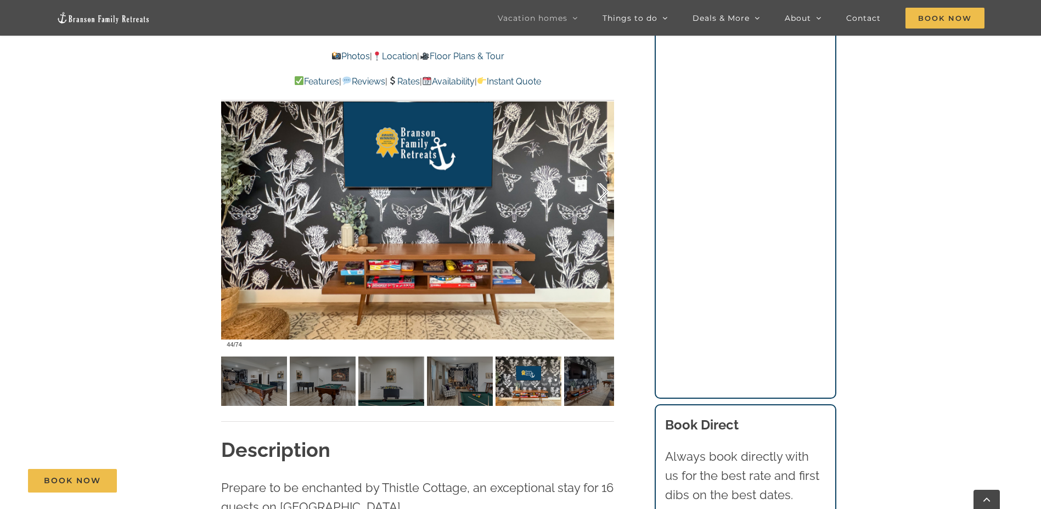
click at [607, 194] on div at bounding box center [591, 192] width 34 height 68
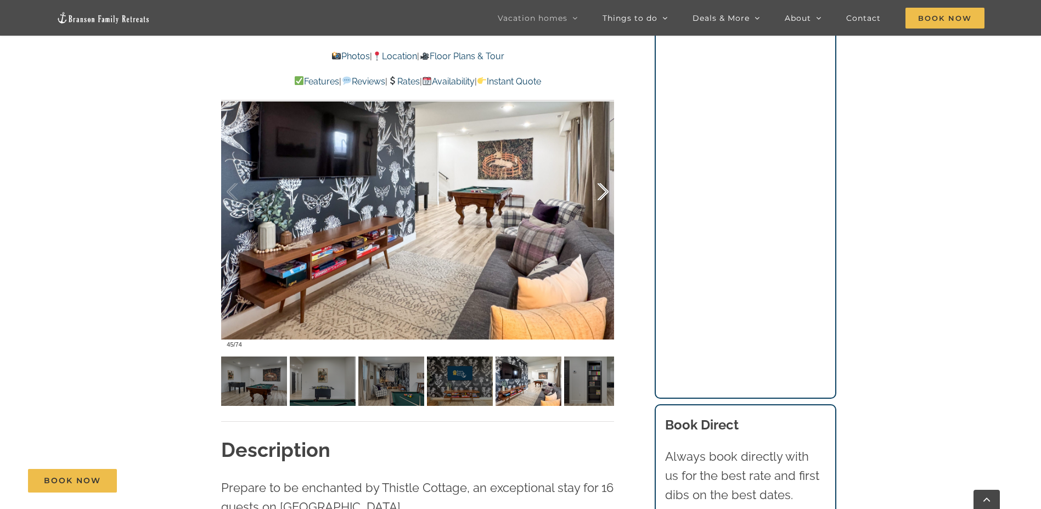
click at [607, 194] on div at bounding box center [591, 192] width 34 height 68
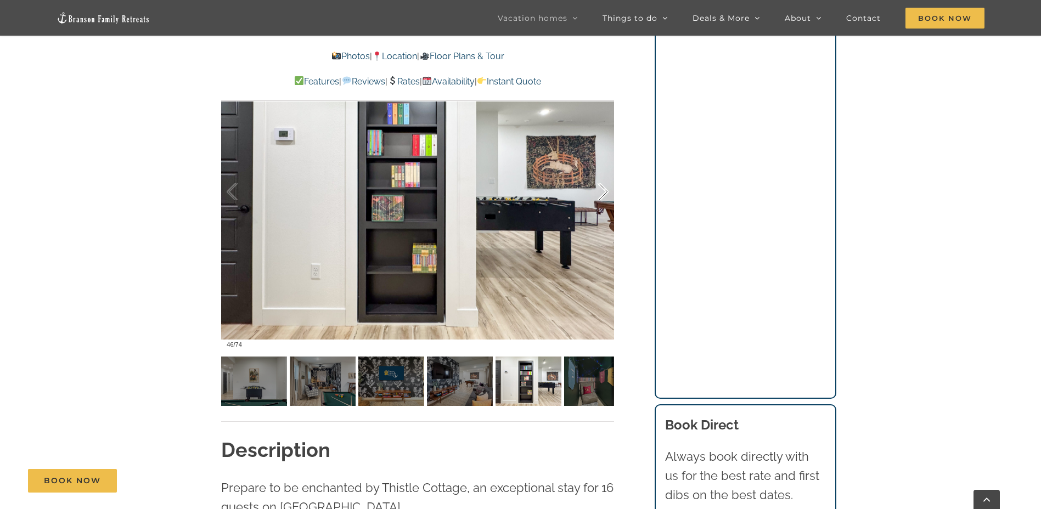
click at [607, 194] on div at bounding box center [591, 192] width 34 height 68
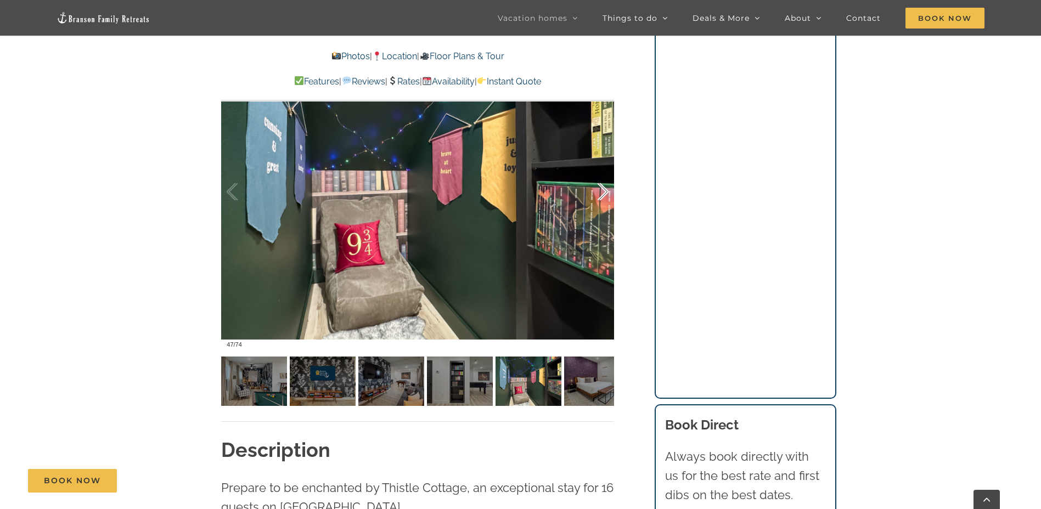
click at [607, 194] on div at bounding box center [591, 192] width 34 height 68
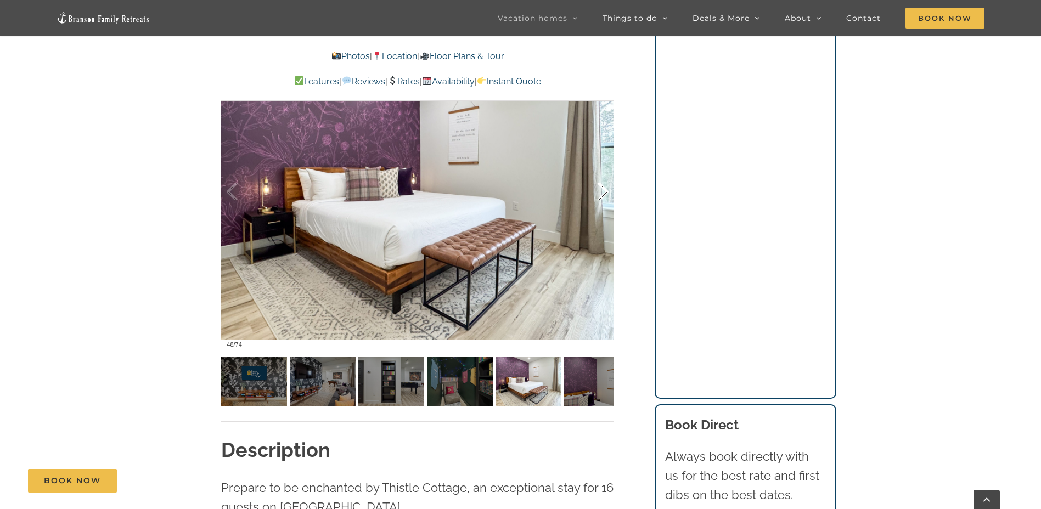
click at [607, 194] on div at bounding box center [591, 192] width 34 height 68
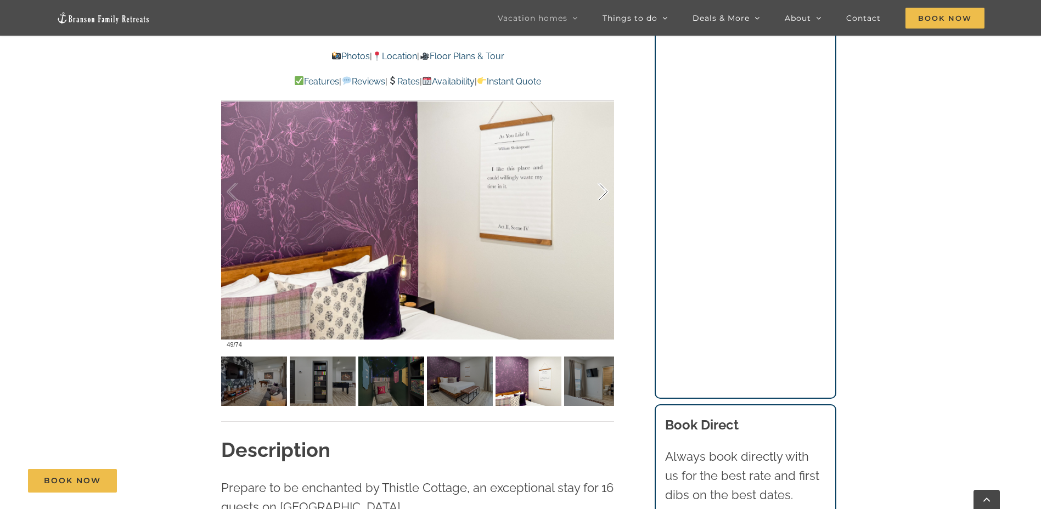
click at [607, 194] on div at bounding box center [591, 192] width 34 height 68
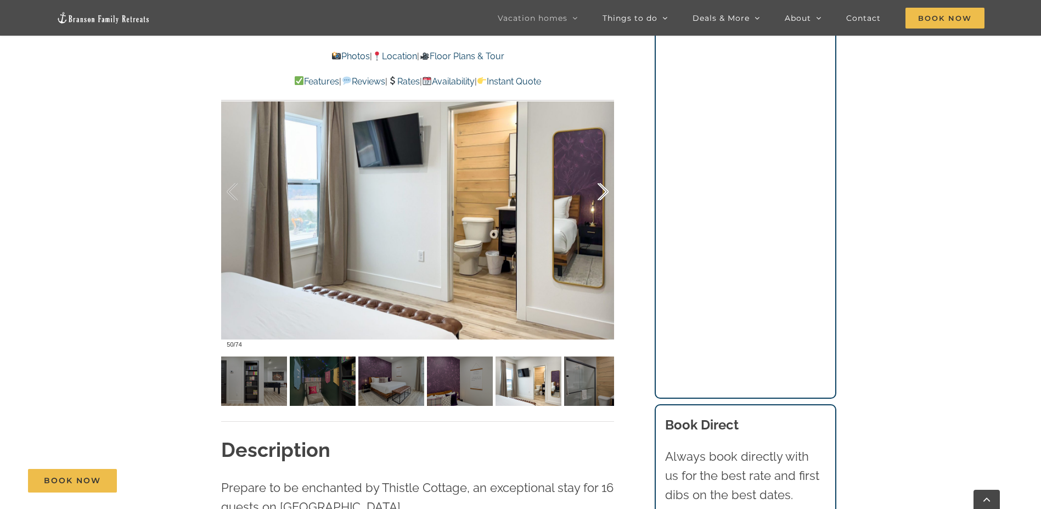
click at [607, 194] on div at bounding box center [591, 192] width 34 height 68
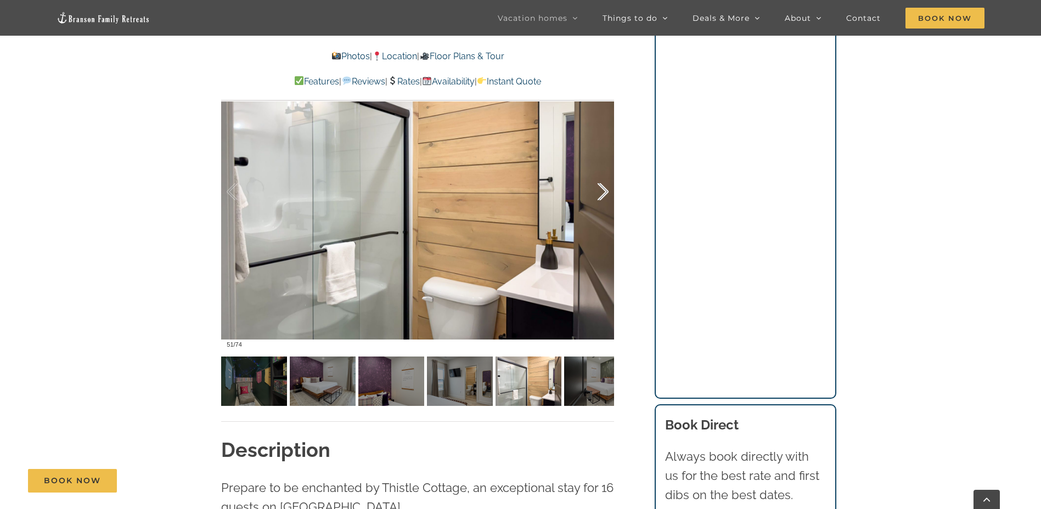
click at [607, 194] on div at bounding box center [591, 192] width 34 height 68
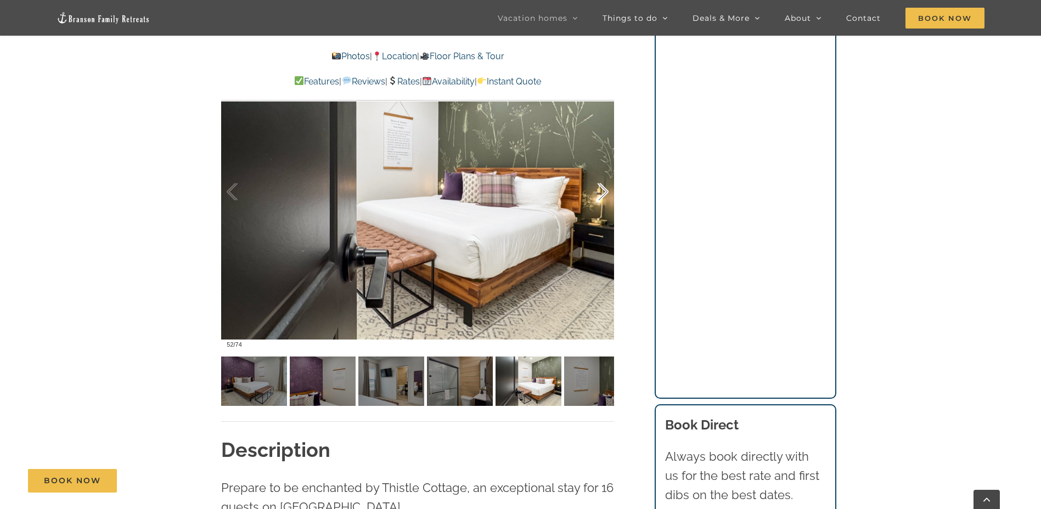
click at [607, 194] on div at bounding box center [591, 192] width 34 height 68
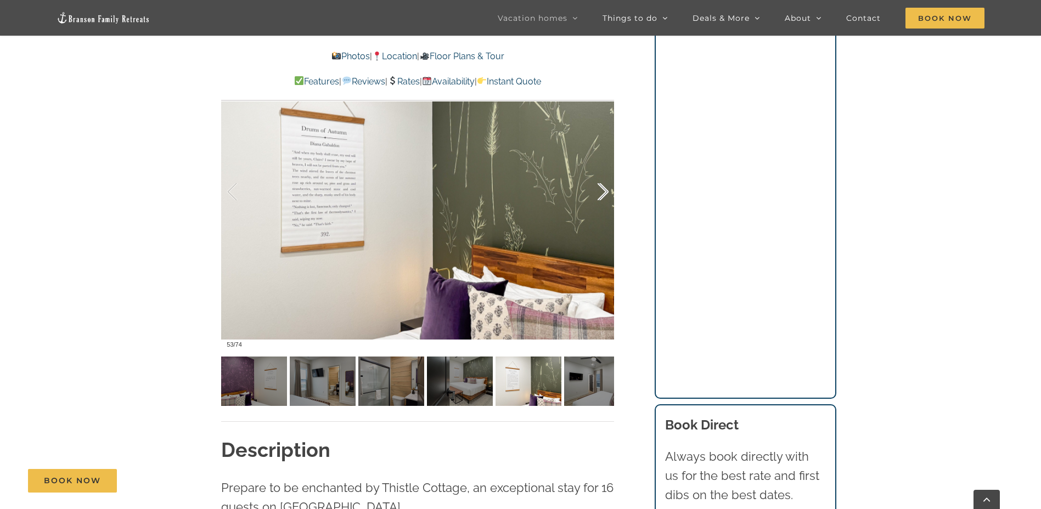
click at [607, 194] on div at bounding box center [591, 192] width 34 height 68
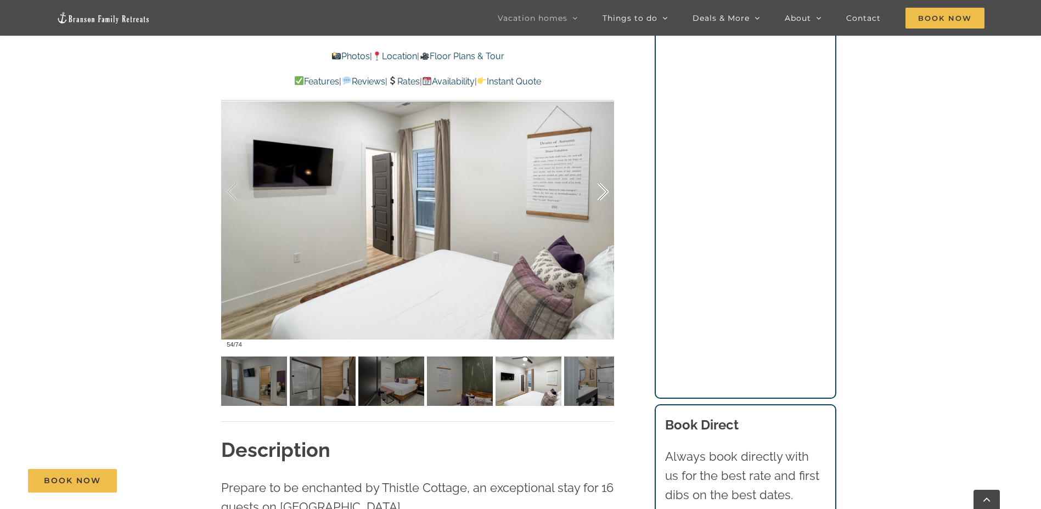
click at [606, 195] on div at bounding box center [591, 192] width 34 height 68
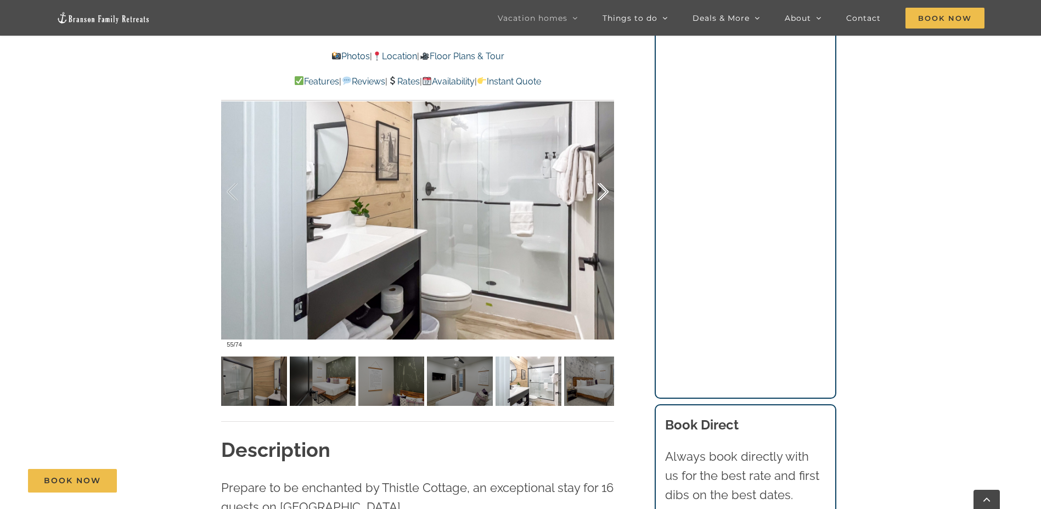
click at [604, 197] on div at bounding box center [591, 192] width 34 height 68
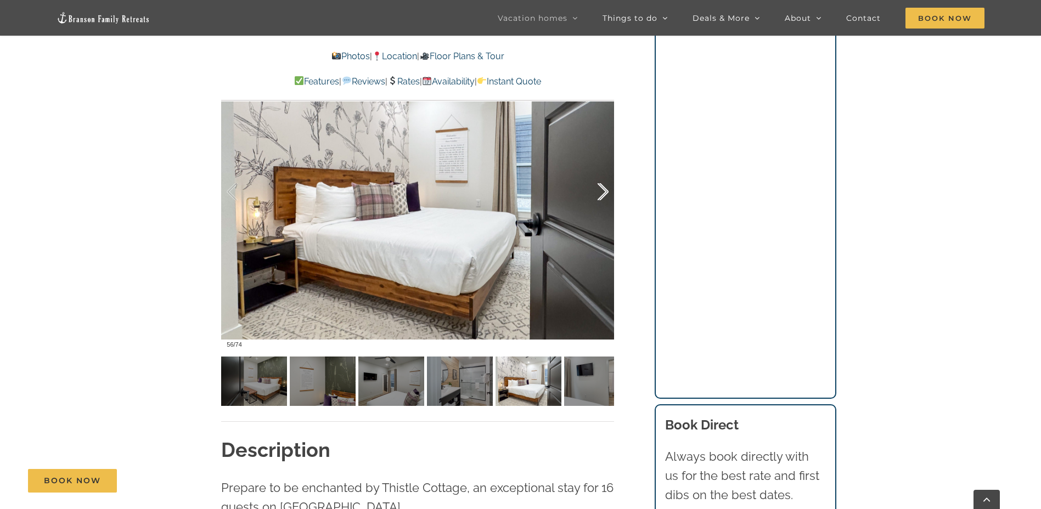
click at [602, 198] on div at bounding box center [591, 192] width 34 height 68
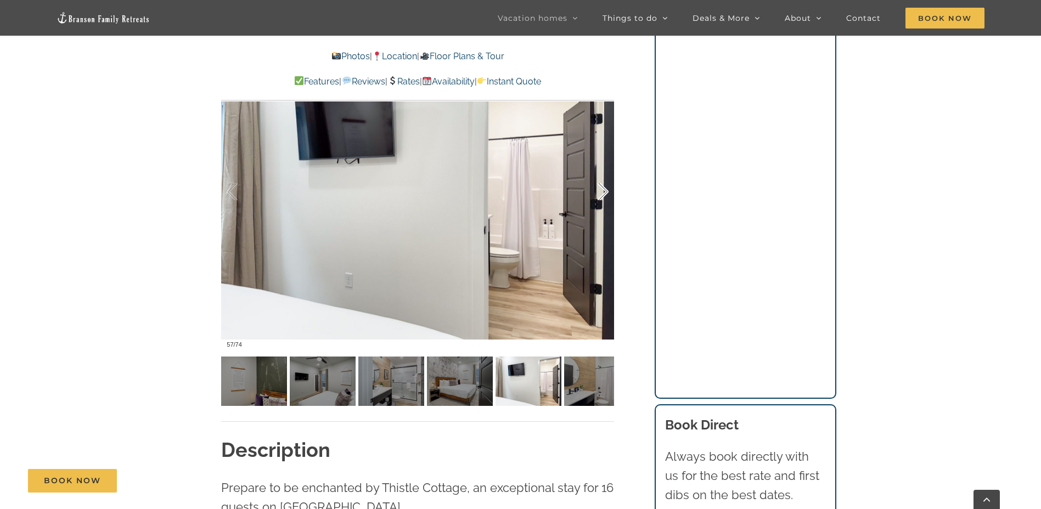
click at [602, 198] on div at bounding box center [591, 192] width 34 height 68
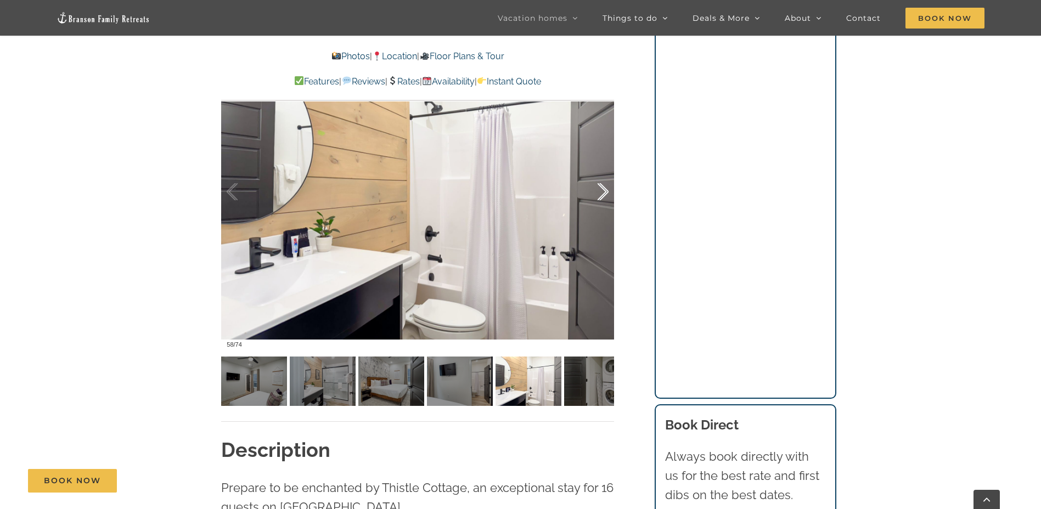
click at [602, 198] on div at bounding box center [591, 192] width 34 height 68
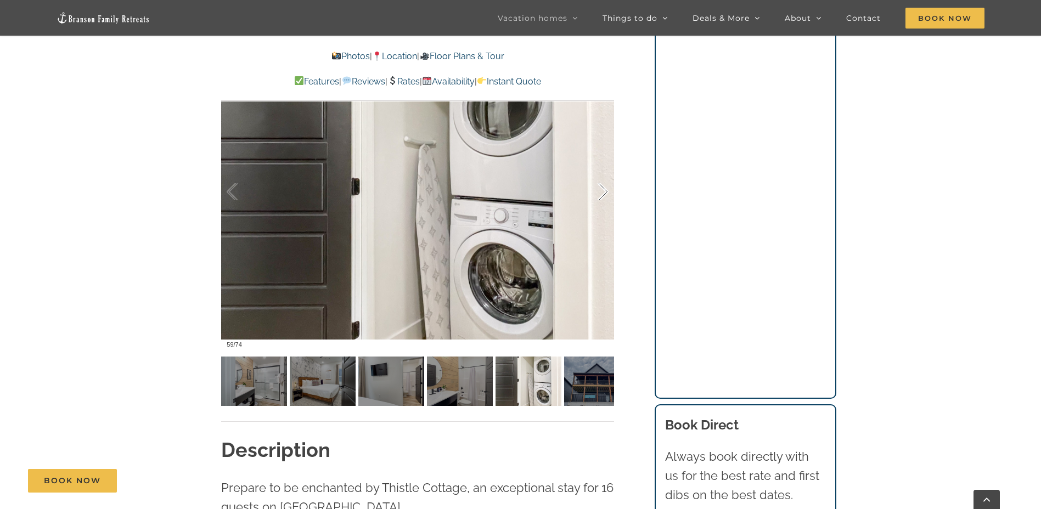
click at [603, 198] on div at bounding box center [591, 192] width 34 height 68
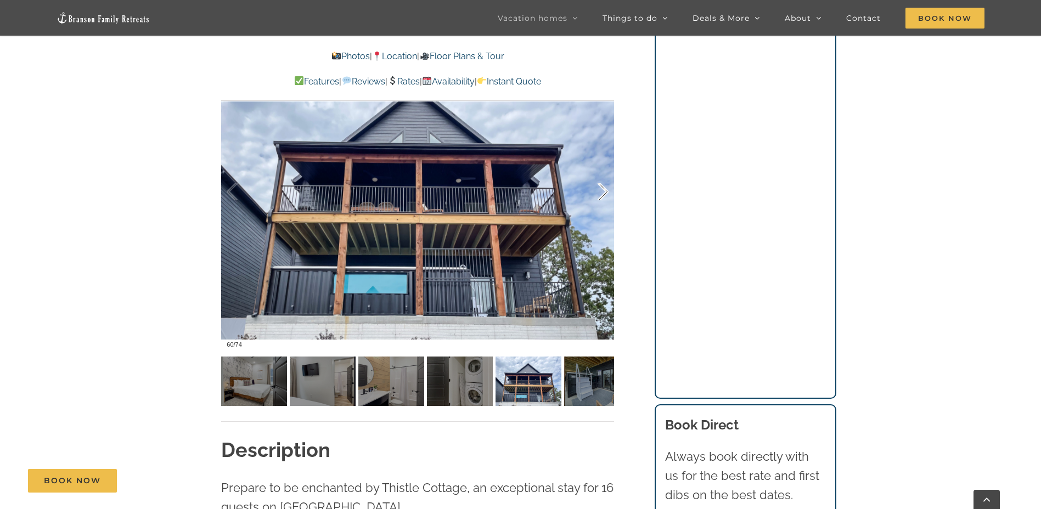
click at [603, 197] on div at bounding box center [591, 192] width 34 height 68
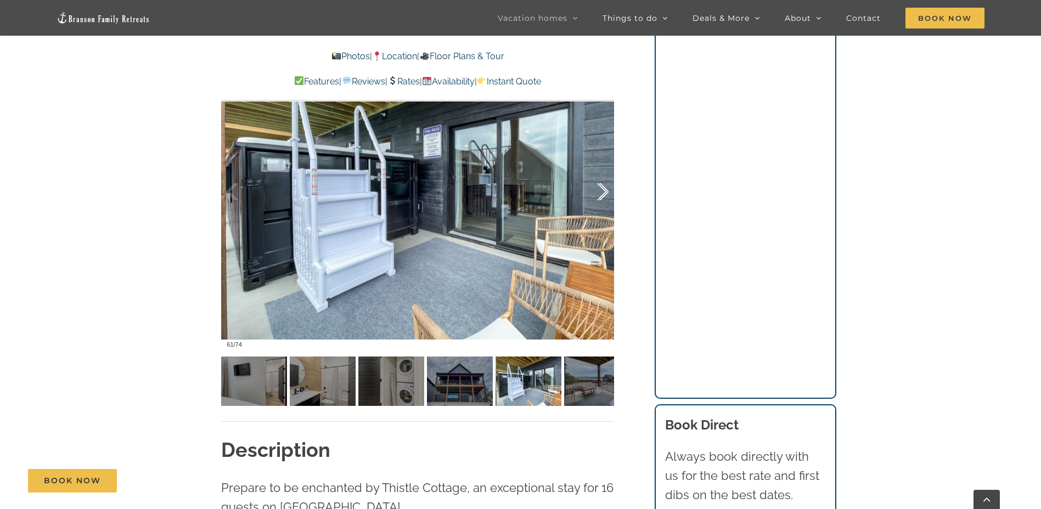
click at [601, 196] on div at bounding box center [591, 192] width 34 height 68
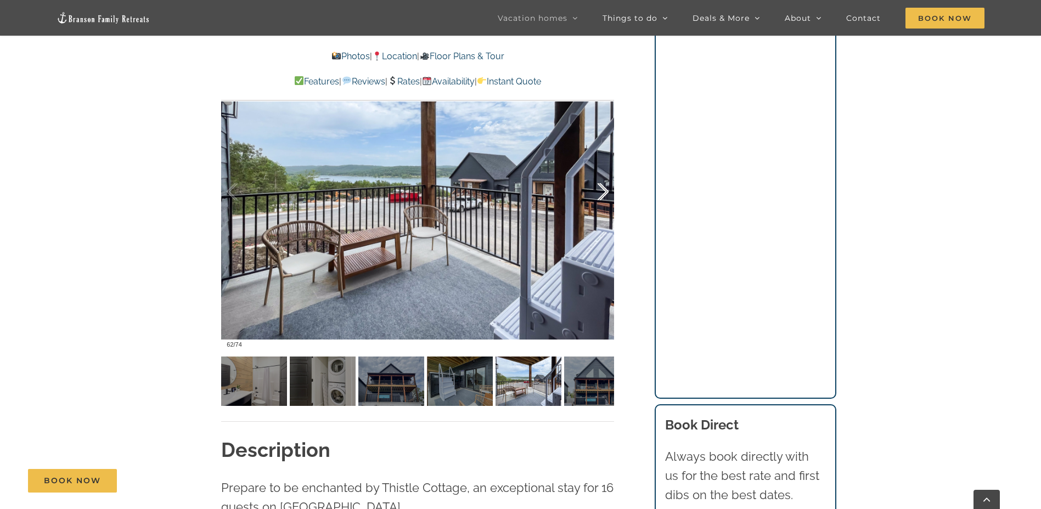
click at [601, 196] on div at bounding box center [591, 192] width 34 height 68
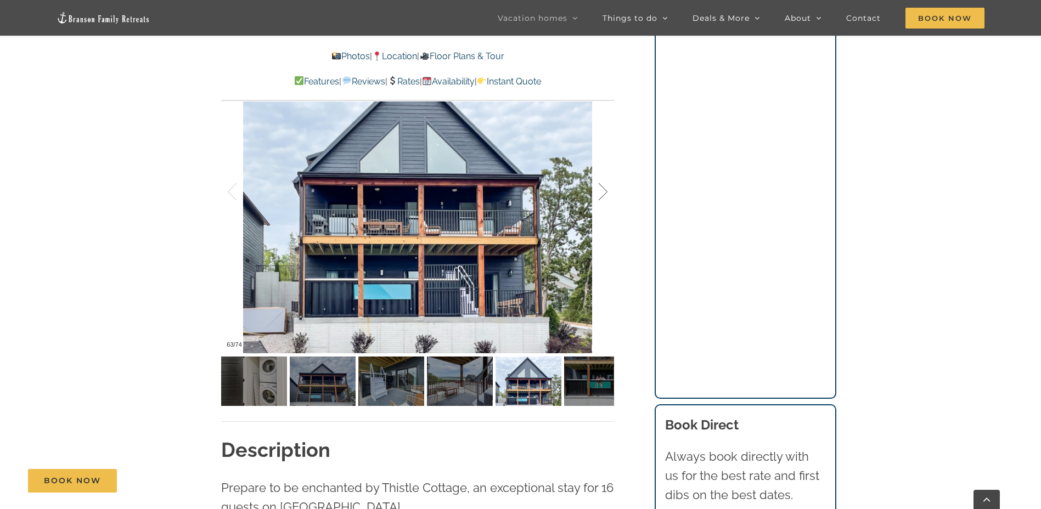
click at [601, 196] on div at bounding box center [591, 192] width 34 height 68
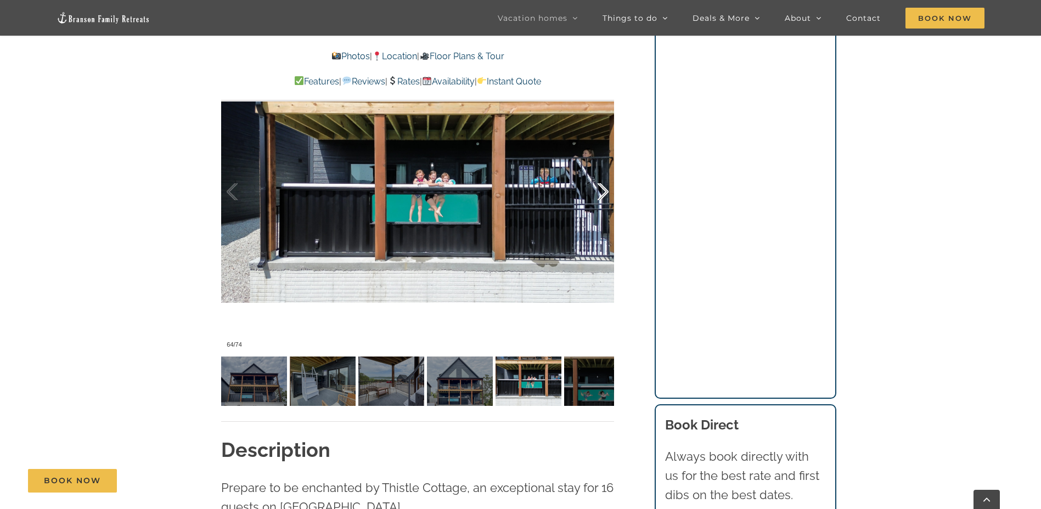
click at [601, 196] on div at bounding box center [591, 192] width 34 height 68
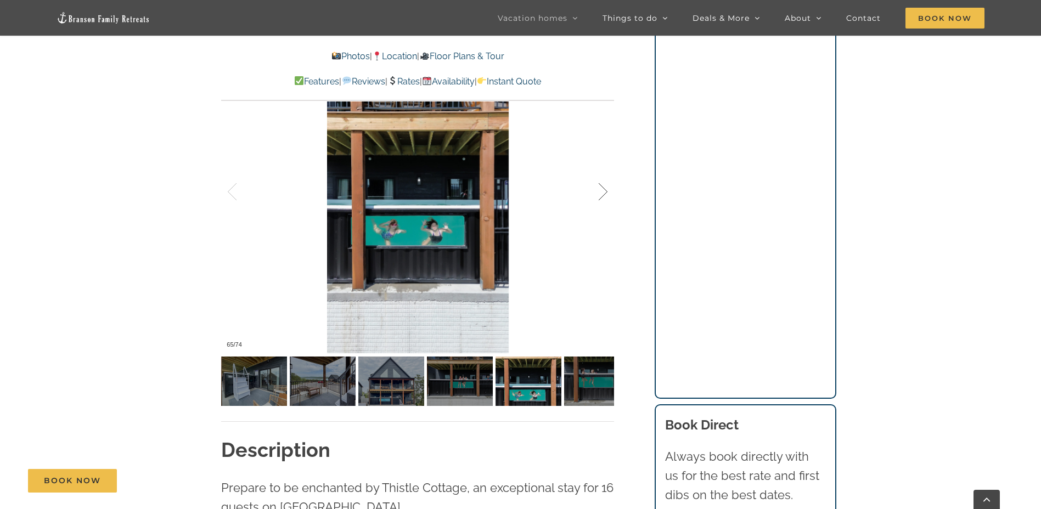
click at [601, 196] on div at bounding box center [591, 192] width 34 height 68
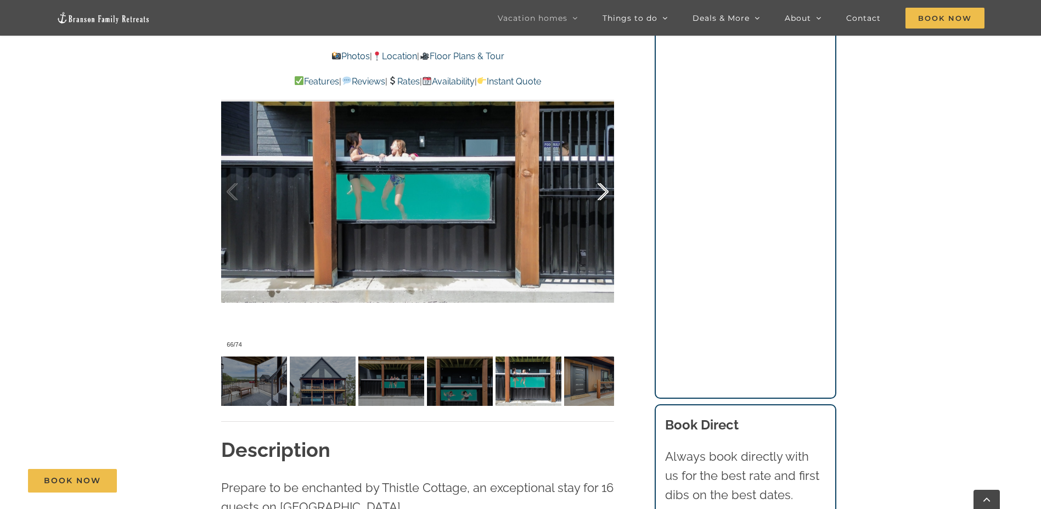
click at [599, 187] on div at bounding box center [591, 192] width 34 height 68
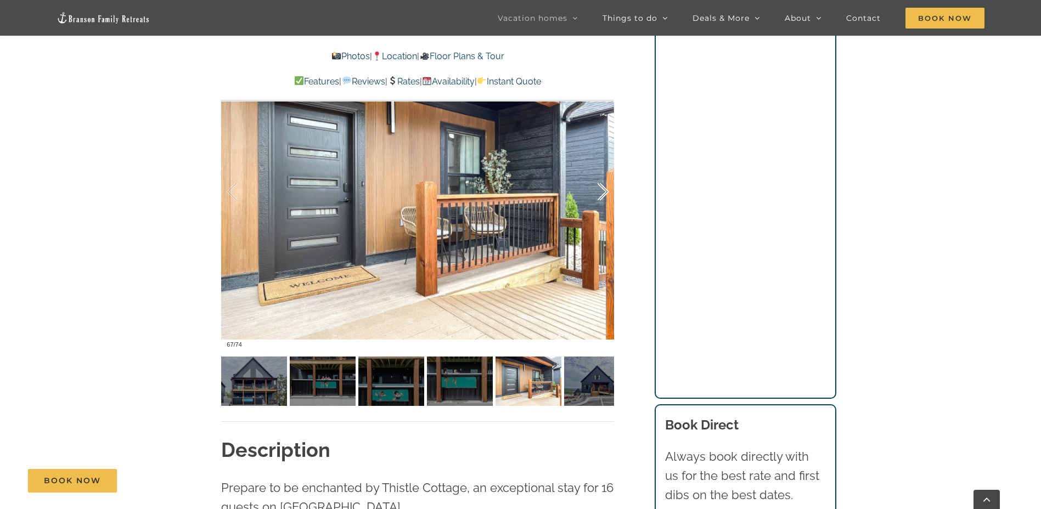
click at [599, 186] on div at bounding box center [591, 192] width 34 height 68
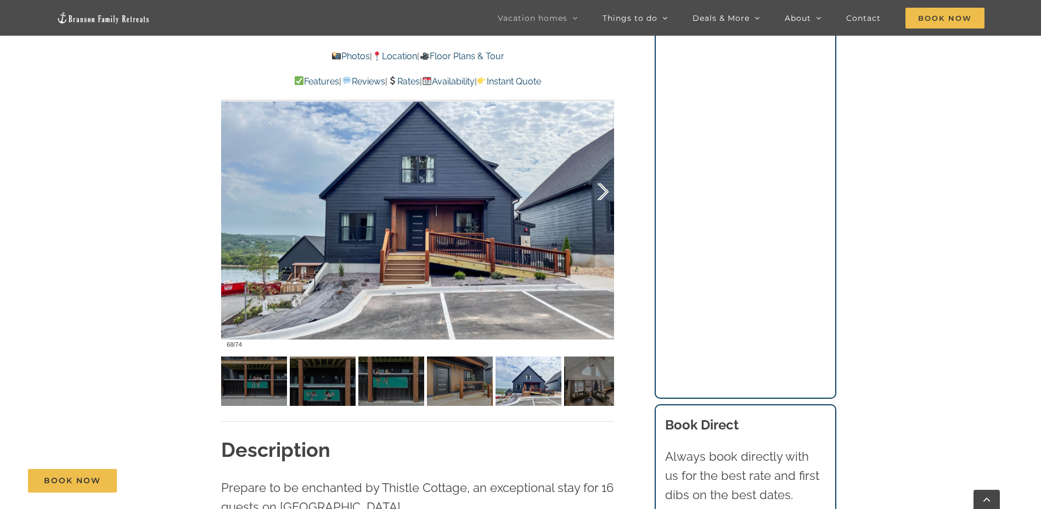
click at [599, 186] on div at bounding box center [591, 192] width 34 height 68
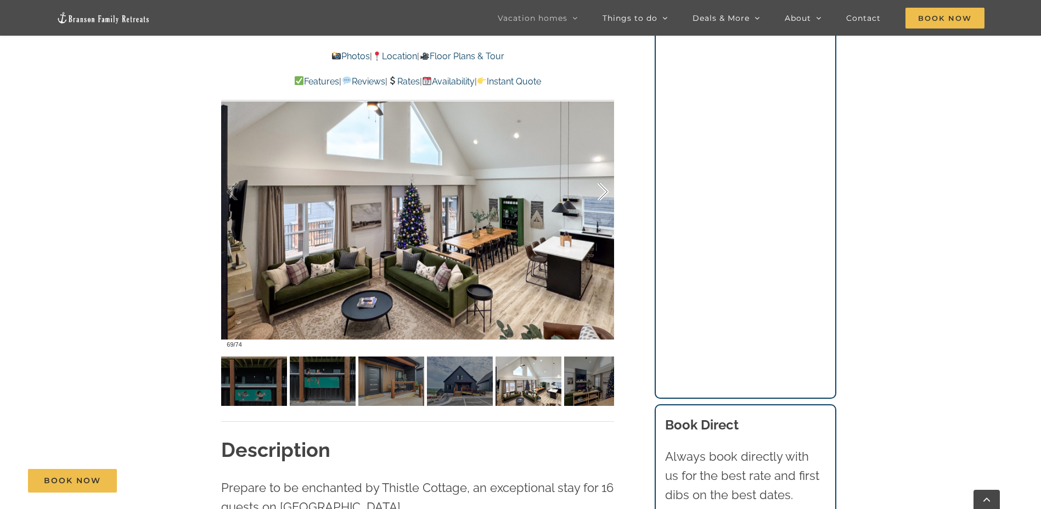
click at [599, 186] on div at bounding box center [591, 192] width 34 height 68
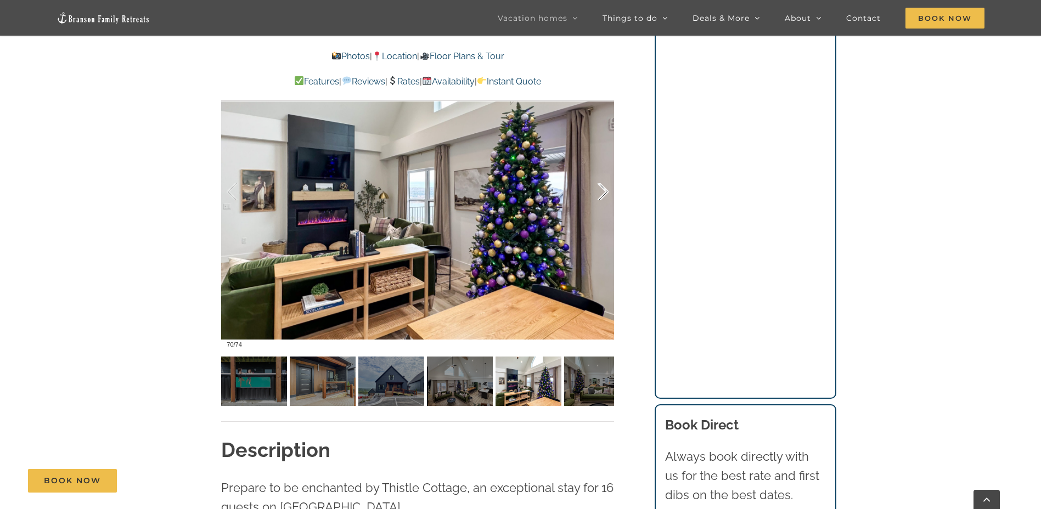
click at [599, 186] on div at bounding box center [591, 192] width 34 height 68
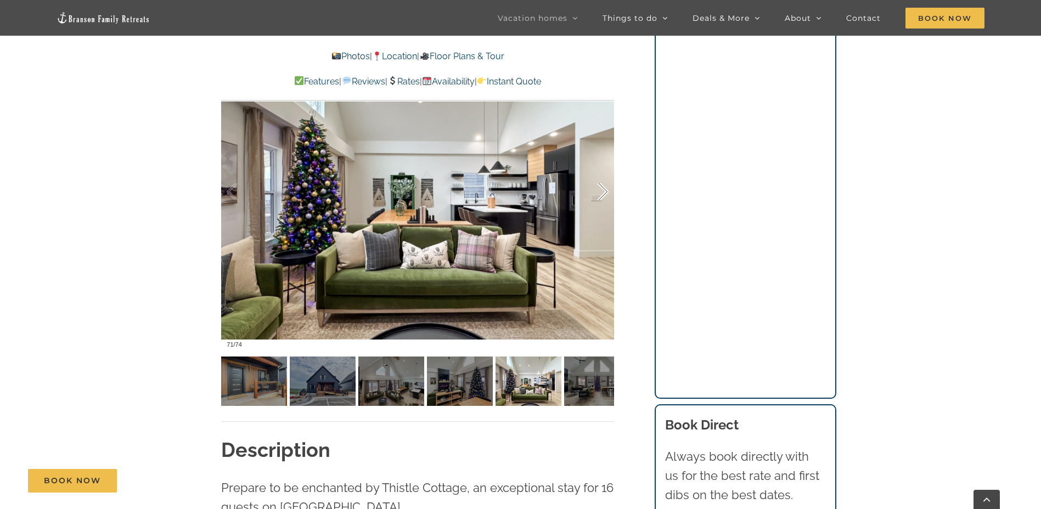
click at [599, 186] on div at bounding box center [591, 192] width 34 height 68
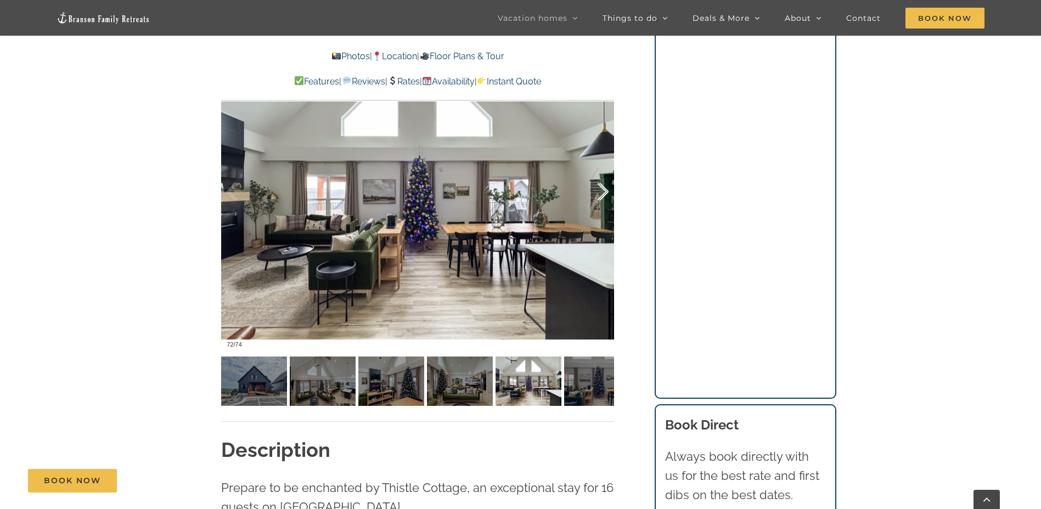
click at [599, 186] on div at bounding box center [591, 192] width 34 height 68
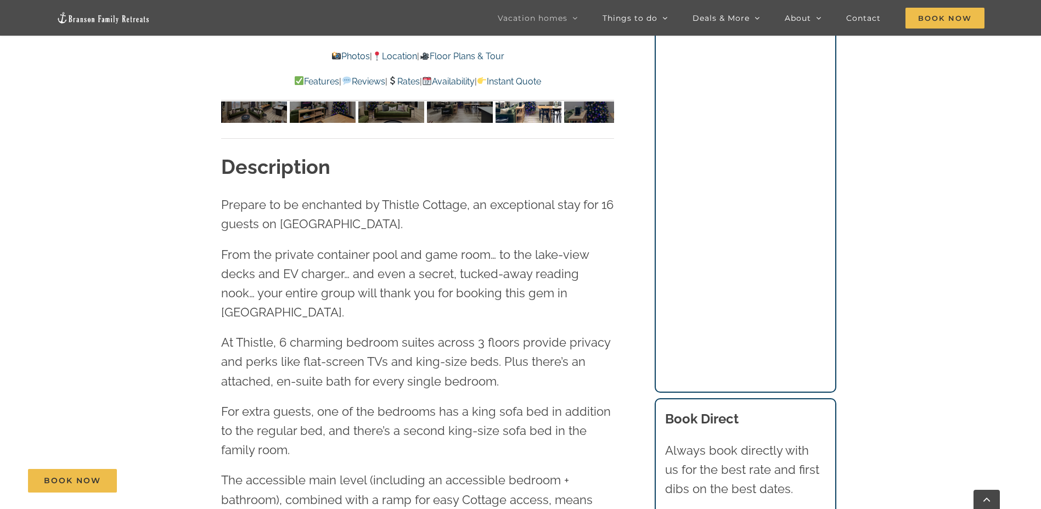
scroll to position [1262, 0]
